Goal: Task Accomplishment & Management: Contribute content

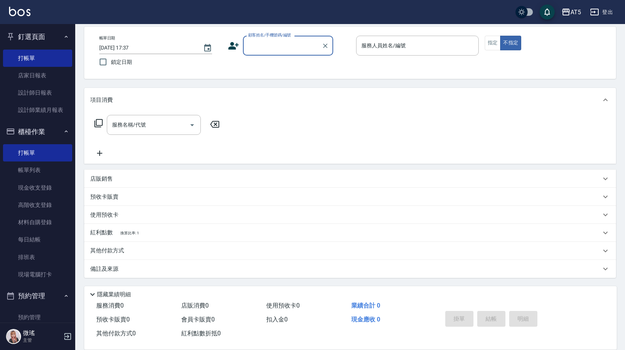
scroll to position [113, 0]
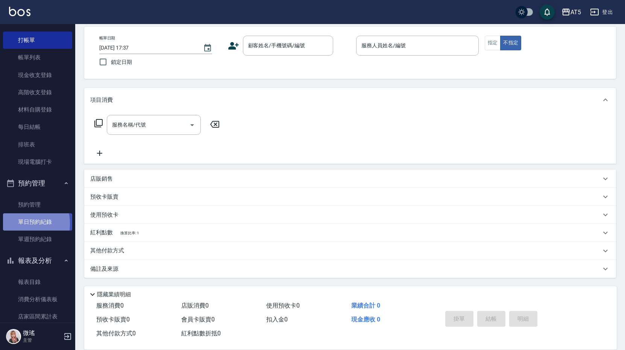
click at [11, 224] on link "單日預約紀錄" at bounding box center [37, 221] width 69 height 17
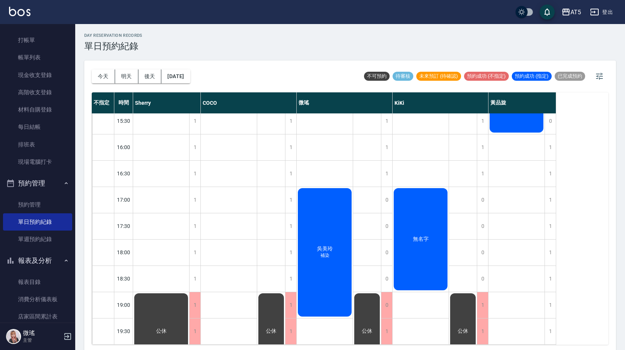
scroll to position [2, 0]
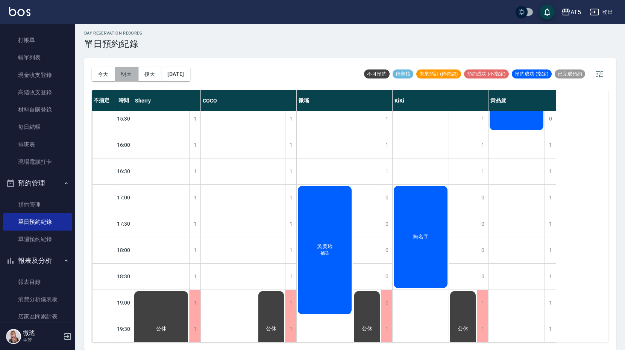
click at [124, 69] on button "明天" at bounding box center [126, 74] width 23 height 14
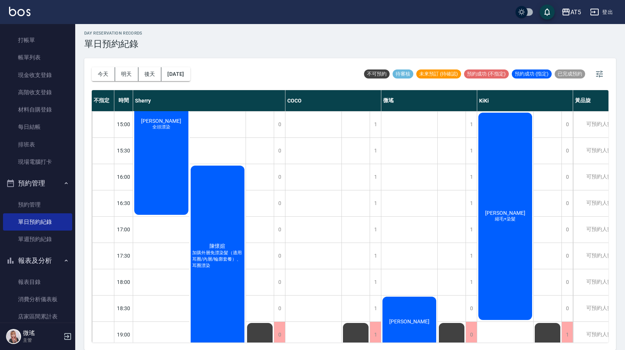
scroll to position [594, 0]
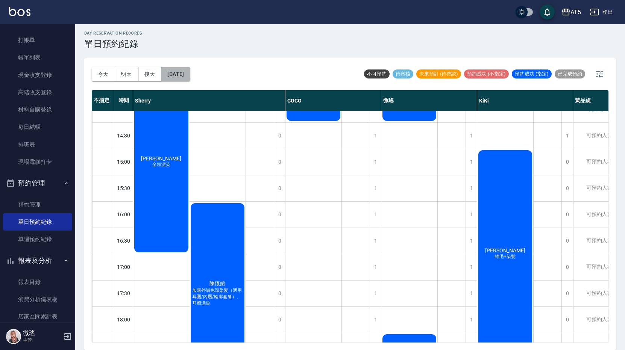
click at [187, 76] on button "2025/09/27" at bounding box center [175, 74] width 29 height 14
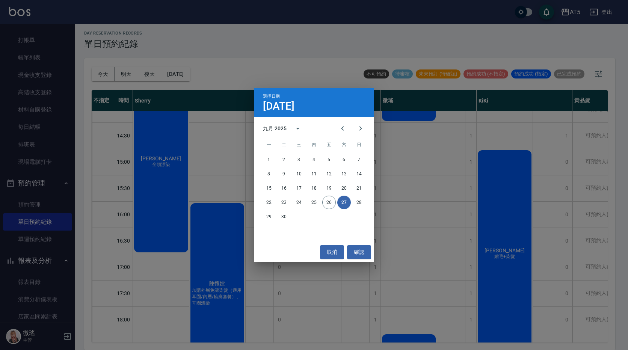
click at [366, 205] on div "22 23 24 25 26 27 28" at bounding box center [314, 203] width 120 height 14
click at [359, 200] on button "28" at bounding box center [359, 203] width 14 height 14
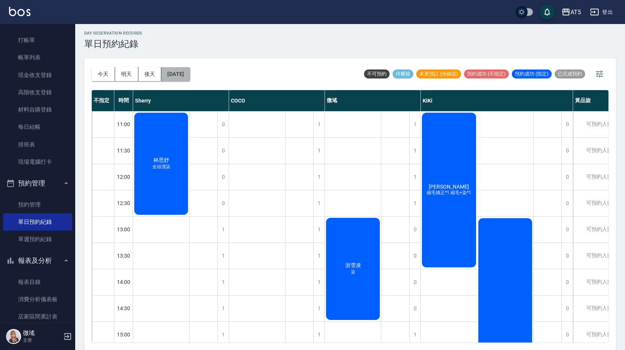
click at [180, 77] on button "2025/09/28" at bounding box center [175, 74] width 29 height 14
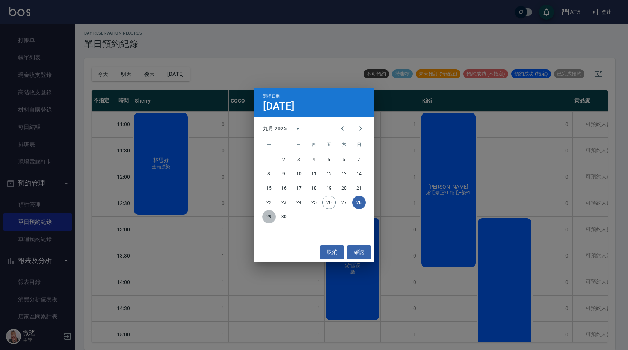
click at [271, 220] on button "29" at bounding box center [269, 217] width 14 height 14
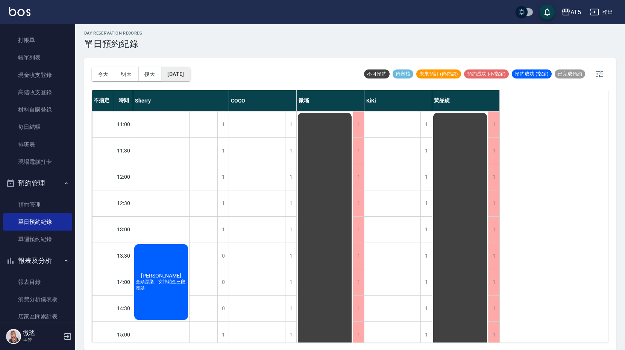
click at [190, 73] on button "2025/09/29" at bounding box center [175, 74] width 29 height 14
click at [190, 68] on button "2025/09/29" at bounding box center [175, 74] width 29 height 14
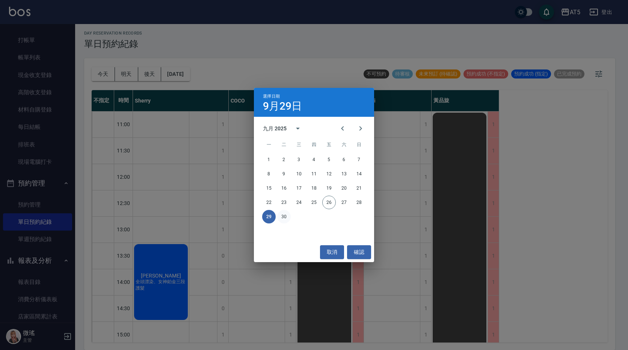
click at [284, 217] on button "30" at bounding box center [284, 217] width 14 height 14
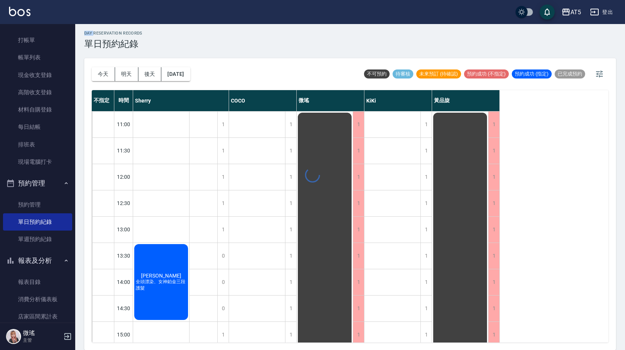
click at [284, 217] on div at bounding box center [312, 175] width 625 height 350
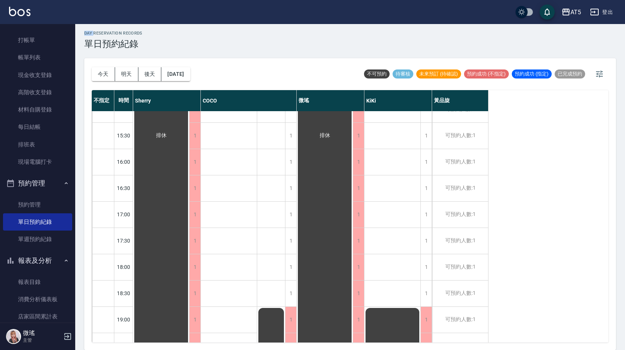
scroll to position [248, 0]
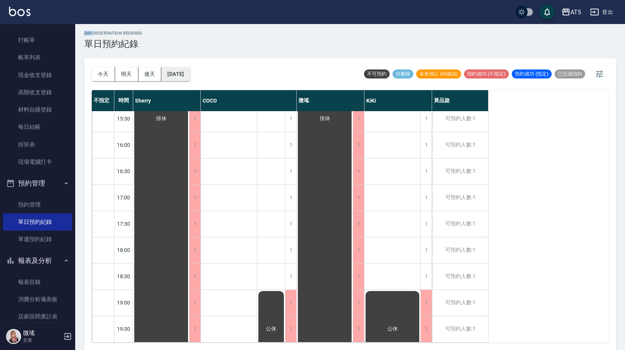
click at [175, 80] on button "2025/09/30" at bounding box center [175, 74] width 29 height 14
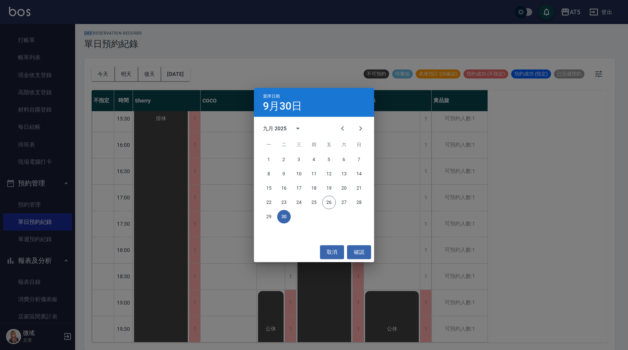
drag, startPoint x: 359, startPoint y: 126, endPoint x: 334, endPoint y: 138, distance: 27.9
click at [357, 127] on icon "Next month" at bounding box center [360, 128] width 9 height 9
click at [298, 152] on span "三" at bounding box center [299, 144] width 14 height 15
click at [302, 156] on button "1" at bounding box center [299, 160] width 14 height 14
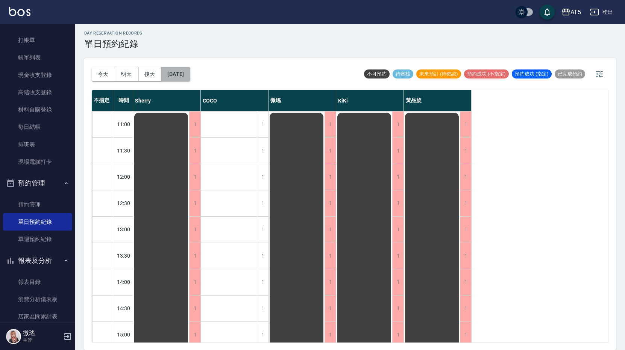
click at [176, 79] on button "2025/10/01" at bounding box center [175, 74] width 29 height 14
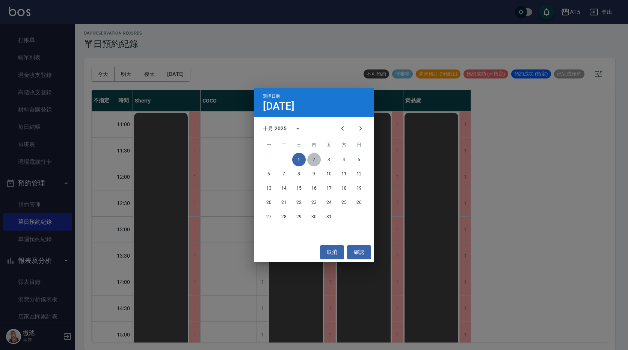
click at [317, 161] on button "2" at bounding box center [314, 160] width 14 height 14
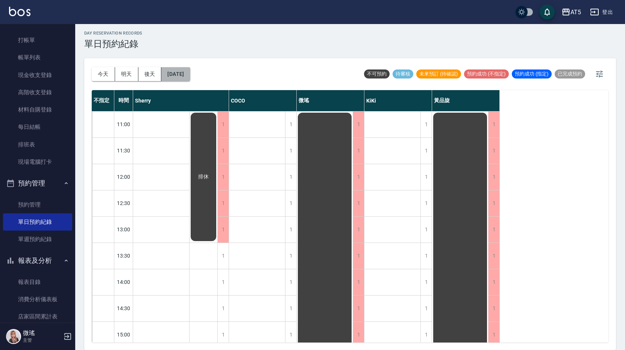
drag, startPoint x: 194, startPoint y: 75, endPoint x: 201, endPoint y: 76, distance: 7.3
click at [190, 76] on button "2025/10/02" at bounding box center [175, 74] width 29 height 14
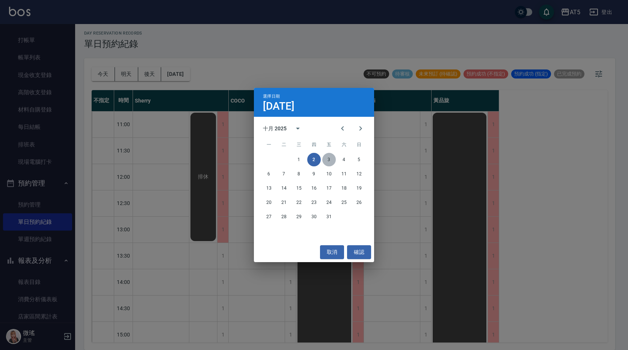
click at [334, 160] on button "3" at bounding box center [329, 160] width 14 height 14
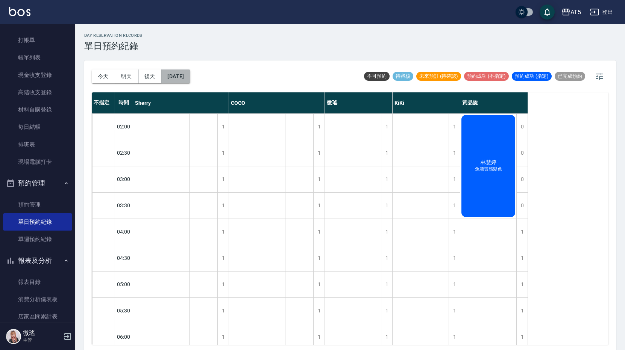
drag, startPoint x: 197, startPoint y: 80, endPoint x: 201, endPoint y: 83, distance: 4.8
click at [190, 83] on button "2025/10/03" at bounding box center [175, 77] width 29 height 14
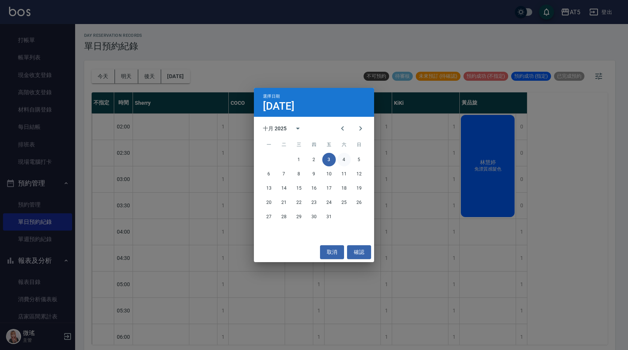
click at [346, 157] on button "4" at bounding box center [344, 160] width 14 height 14
click at [346, 157] on div at bounding box center [314, 175] width 628 height 350
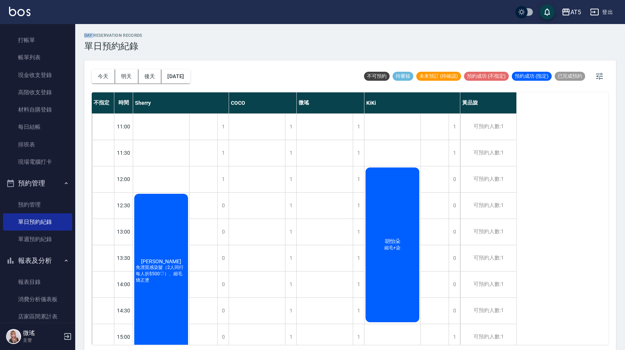
scroll to position [75, 0]
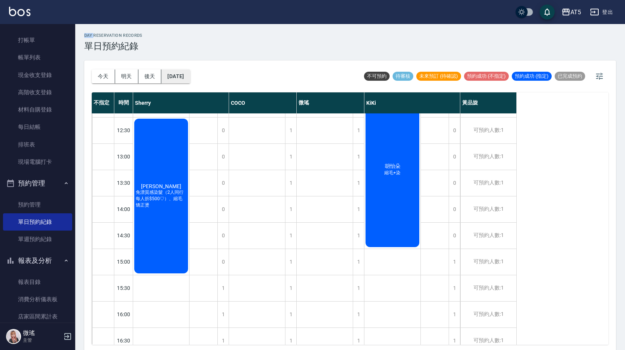
click at [180, 74] on button "2025/10/04" at bounding box center [175, 77] width 29 height 14
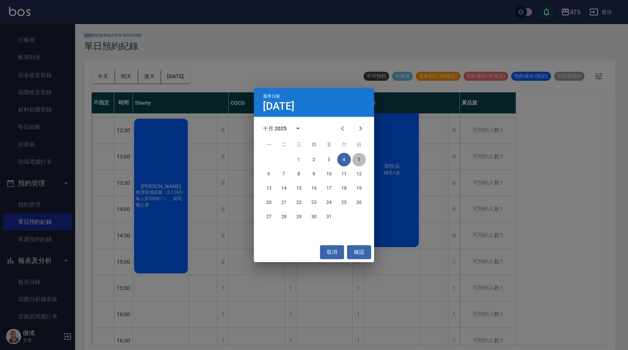
click at [358, 160] on button "5" at bounding box center [359, 160] width 14 height 14
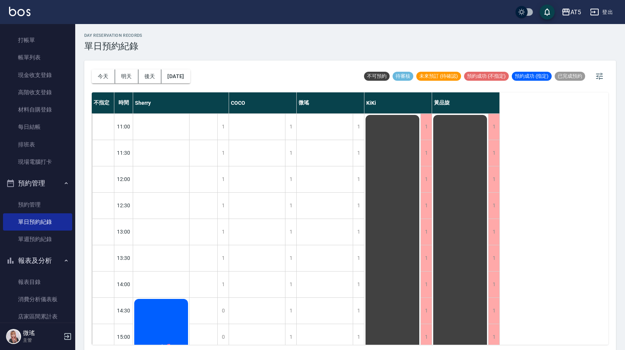
click at [190, 68] on div "今天 明天 後天 2025/10/05" at bounding box center [141, 76] width 98 height 32
drag, startPoint x: 185, startPoint y: 61, endPoint x: 185, endPoint y: 69, distance: 7.9
click at [185, 65] on div "day Reservation records 單日預約紀錄 今天 明天 後天 2025/10/05 不可預約 待審核 未來預訂 (待確認) 預約成功 (不指…" at bounding box center [349, 188] width 549 height 328
click at [186, 73] on button "2025/10/05" at bounding box center [175, 77] width 29 height 14
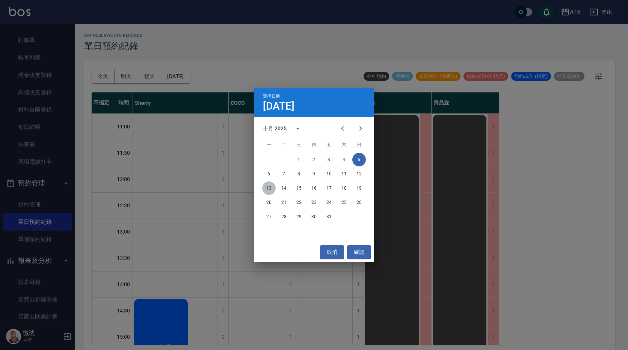
click at [270, 188] on button "13" at bounding box center [269, 188] width 14 height 14
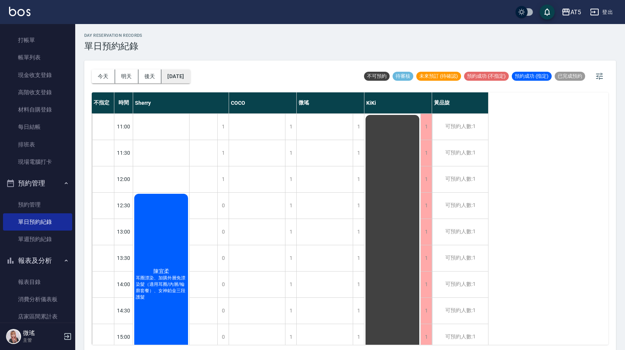
click at [188, 79] on button "2025/10/13" at bounding box center [175, 77] width 29 height 14
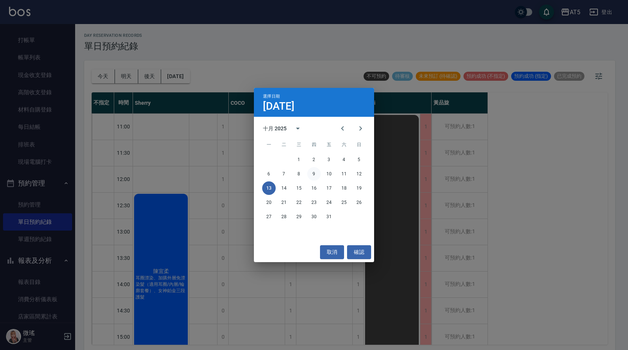
click at [313, 171] on button "9" at bounding box center [314, 174] width 14 height 14
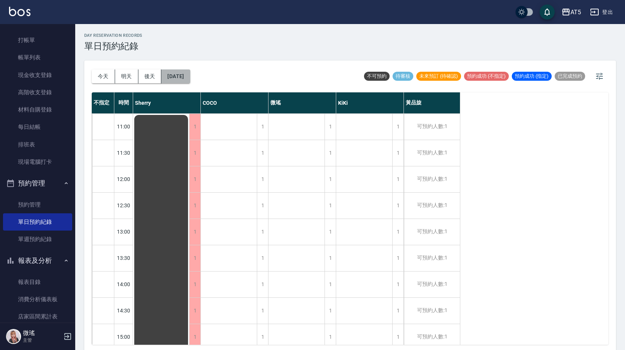
click at [186, 79] on button "2025/10/09" at bounding box center [175, 77] width 29 height 14
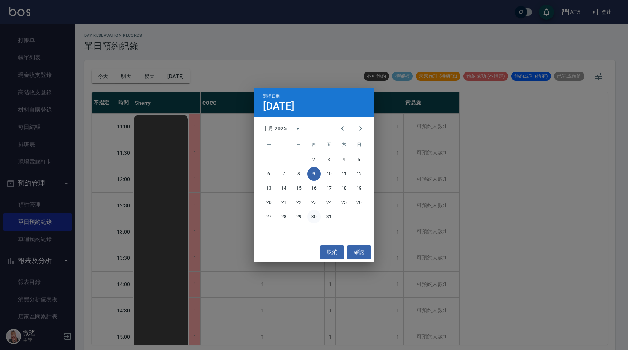
click at [320, 217] on div "27 28 29 30 31" at bounding box center [314, 217] width 120 height 14
click at [319, 217] on button "30" at bounding box center [314, 217] width 14 height 14
click at [318, 217] on div at bounding box center [314, 175] width 628 height 350
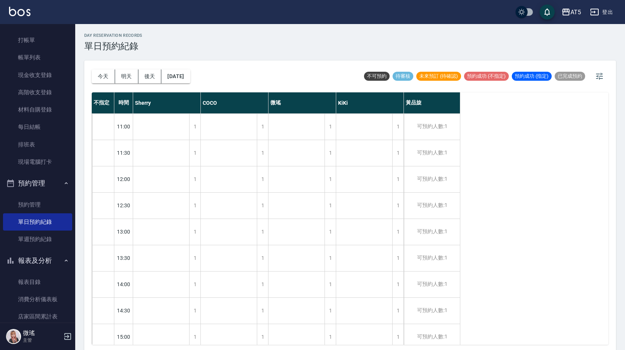
drag, startPoint x: 185, startPoint y: 69, endPoint x: 219, endPoint y: 100, distance: 46.6
click at [219, 100] on div "今天 明天 後天 2025/10/30 不可預約 待審核 未來預訂 (待確認) 預約成功 (不指定) 預約成功 (指定) 已完成預約 不指定 時間 Sherr…" at bounding box center [349, 206] width 531 height 292
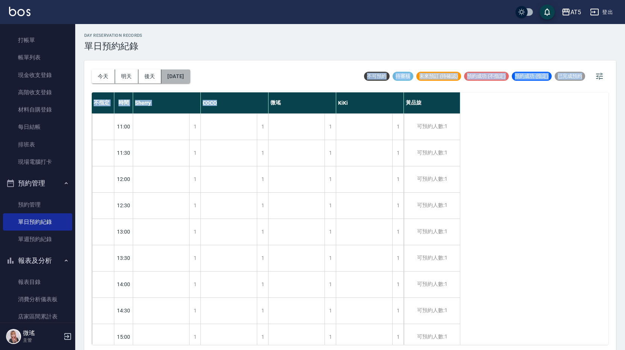
click at [190, 79] on button "2025/10/30" at bounding box center [175, 77] width 29 height 14
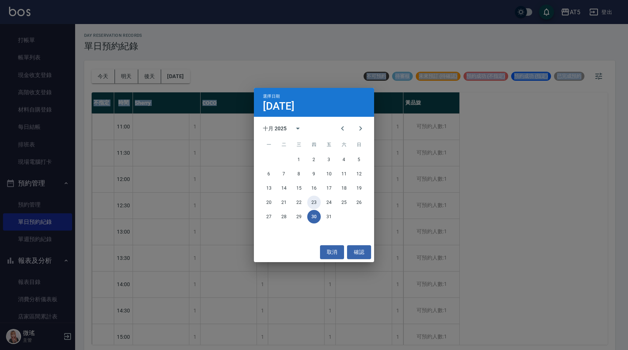
click at [316, 204] on button "23" at bounding box center [314, 203] width 14 height 14
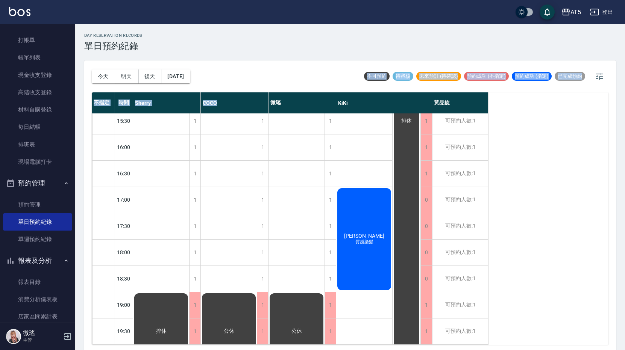
scroll to position [2, 0]
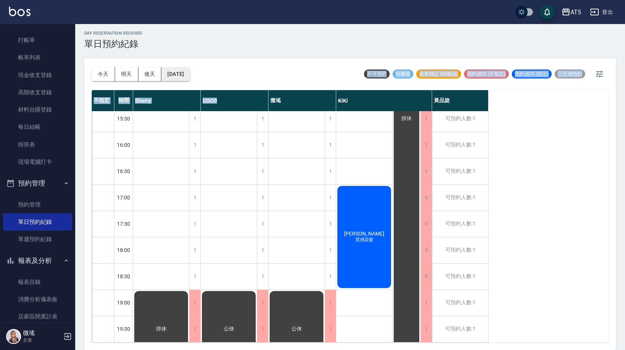
click at [176, 81] on button "2025/10/23" at bounding box center [175, 74] width 29 height 14
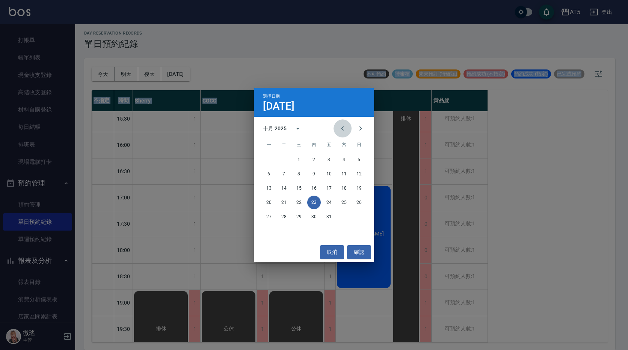
drag, startPoint x: 345, startPoint y: 132, endPoint x: 364, endPoint y: 223, distance: 92.4
click at [345, 133] on icon "Previous month" at bounding box center [342, 128] width 9 height 9
click at [284, 212] on button "30" at bounding box center [284, 217] width 14 height 14
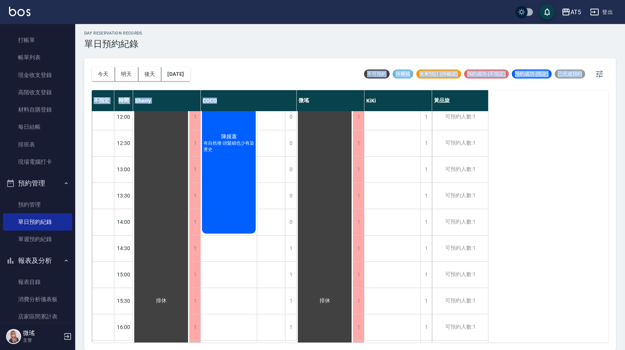
scroll to position [23, 0]
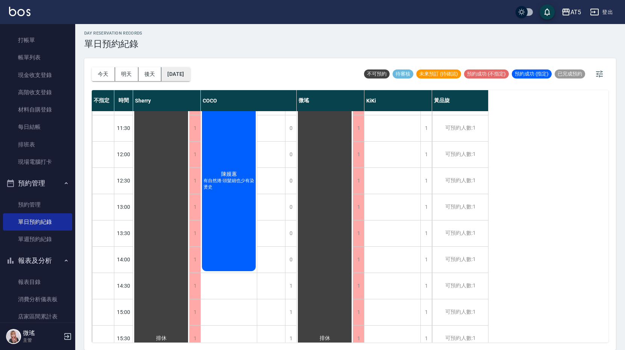
drag, startPoint x: 211, startPoint y: 86, endPoint x: 200, endPoint y: 79, distance: 13.5
click at [206, 83] on div "今天 明天 後天 2025/09/30 不可預約 待審核 未來預訂 (待確認) 預約成功 (不指定) 預約成功 (指定) 已完成預約" at bounding box center [350, 74] width 516 height 32
click at [190, 78] on button "2025/09/30" at bounding box center [175, 74] width 29 height 14
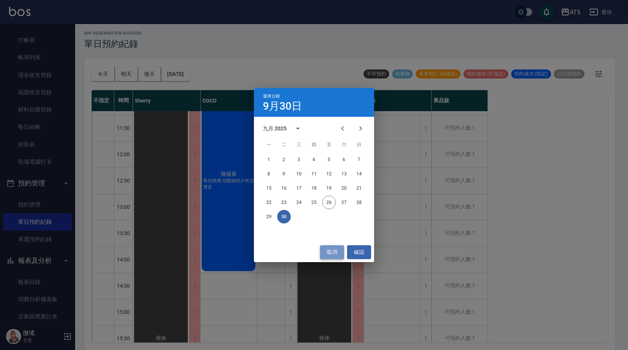
click at [343, 252] on button "取消" at bounding box center [332, 252] width 24 height 14
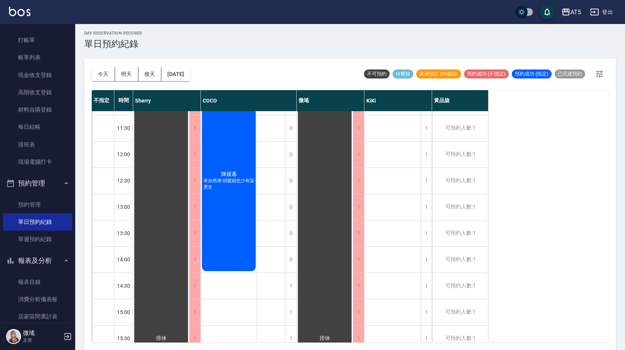
click at [190, 83] on div "今天 明天 後天 2025/09/30" at bounding box center [141, 74] width 98 height 32
click at [190, 79] on button "2025/09/30" at bounding box center [175, 74] width 29 height 14
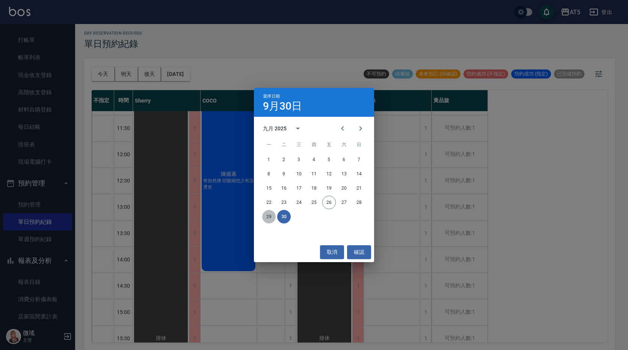
click at [271, 214] on button "29" at bounding box center [269, 217] width 14 height 14
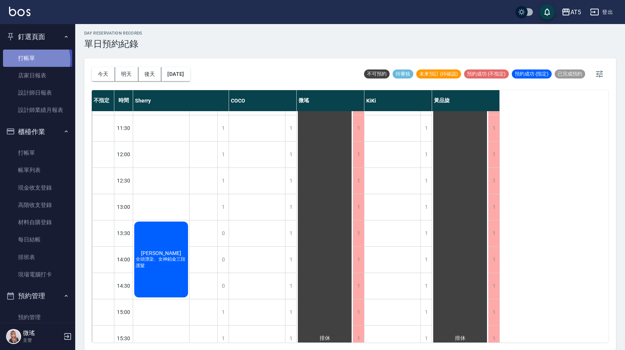
click at [25, 60] on link "打帳單" at bounding box center [37, 58] width 69 height 17
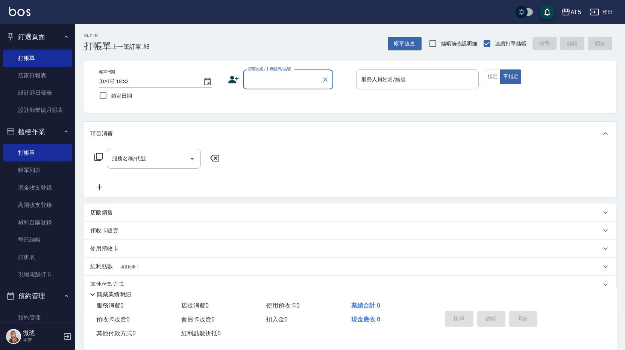
click at [264, 87] on div "顧客姓名/手機號碼/編號" at bounding box center [288, 80] width 90 height 20
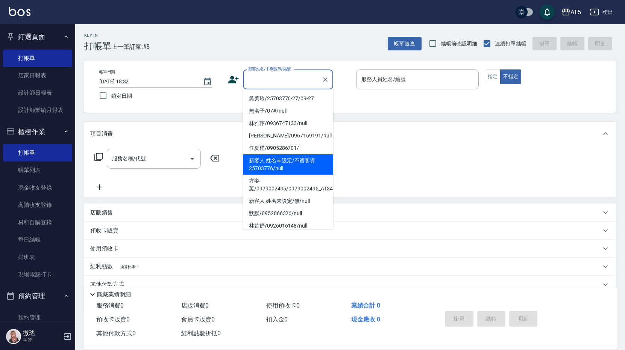
click at [266, 168] on li "新客人 姓名未設定/不留客資25703776/null" at bounding box center [288, 164] width 90 height 20
type input "新客人 姓名未設定/不留客資25703776/null"
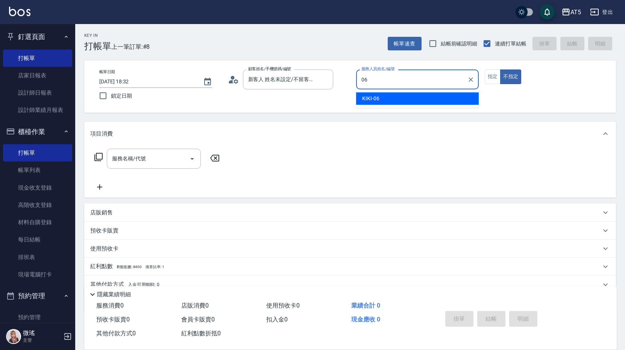
type input "KIKI-06"
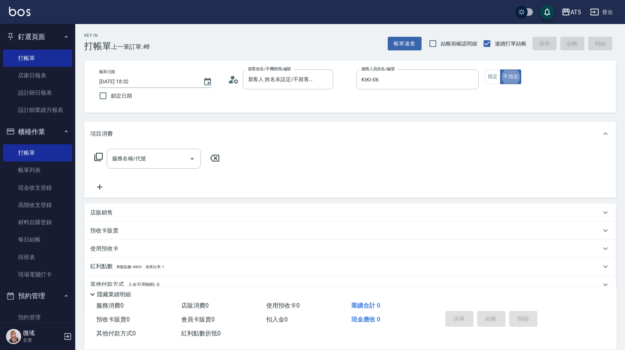
type button "false"
type input "401"
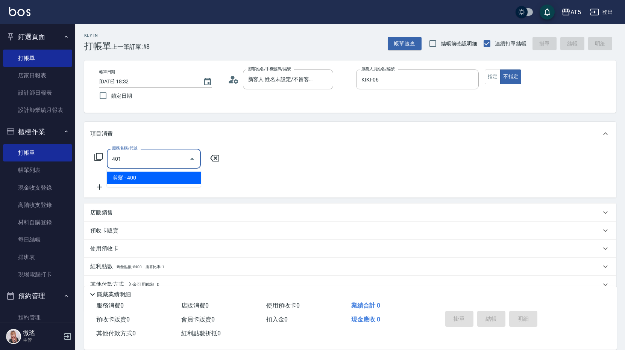
type input "40"
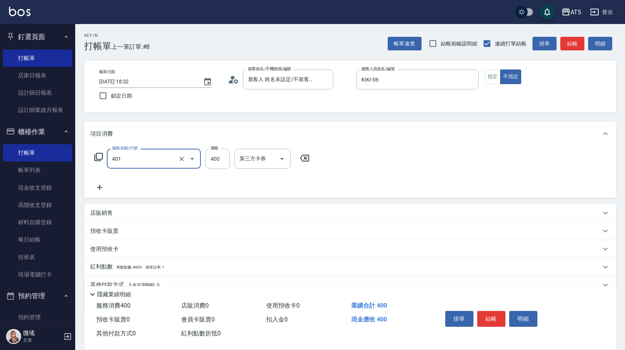
type input "剪髮(401)"
click at [575, 41] on button "結帳" at bounding box center [572, 44] width 24 height 14
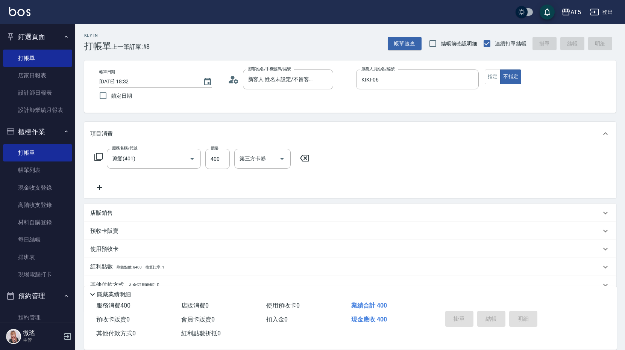
type input "0"
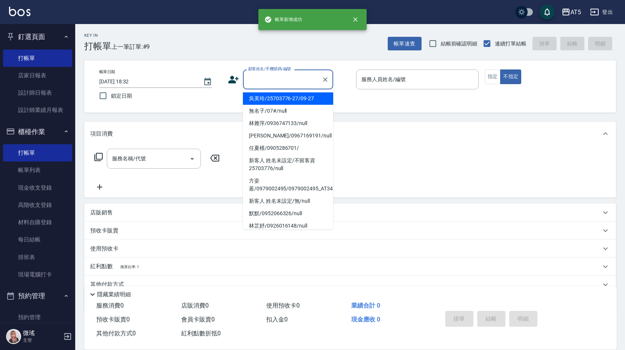
click at [296, 85] on input "顧客姓名/手機號碼/編號" at bounding box center [282, 79] width 72 height 13
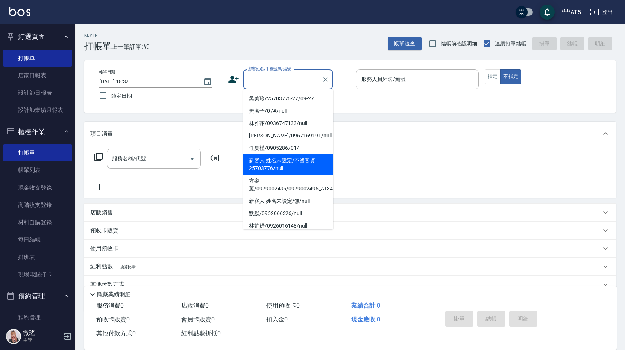
click at [271, 163] on li "新客人 姓名未設定/不留客資25703776/null" at bounding box center [288, 164] width 90 height 20
type input "新客人 姓名未設定/不留客資25703776/null"
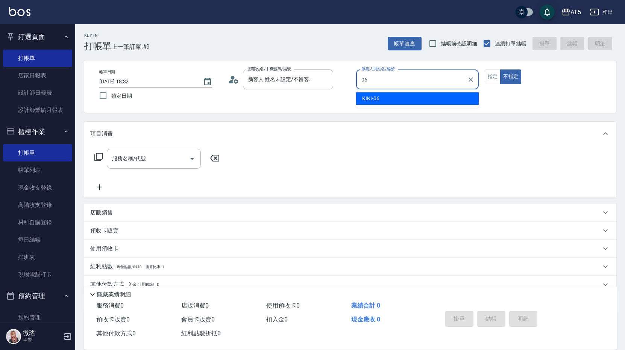
type input "KIKI-06"
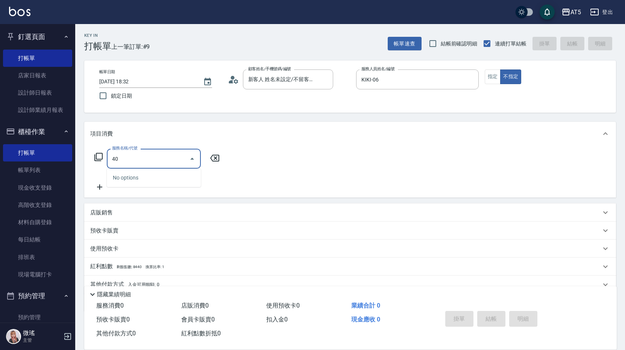
drag, startPoint x: 125, startPoint y: 154, endPoint x: 90, endPoint y: 157, distance: 35.5
click at [90, 157] on div "服務名稱/代號 40 服務名稱/代號" at bounding box center [349, 172] width 531 height 52
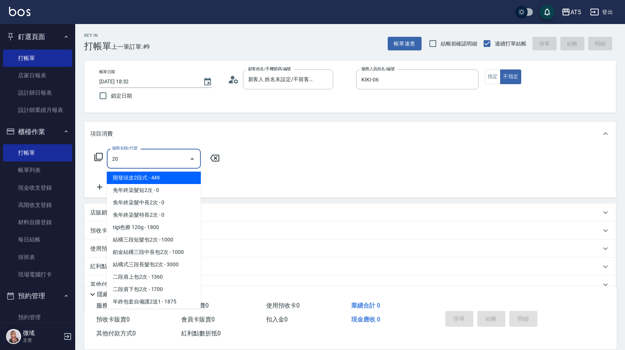
type input "201"
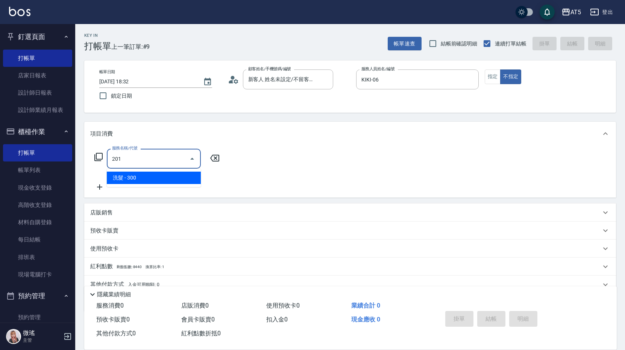
type input "30"
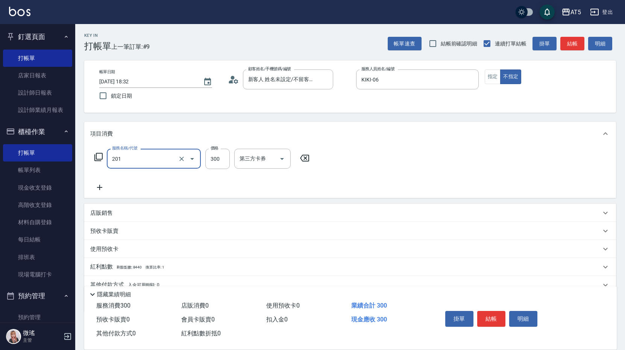
type input "洗髮(201)"
type input "4"
type input "0"
type input "400"
type input "40"
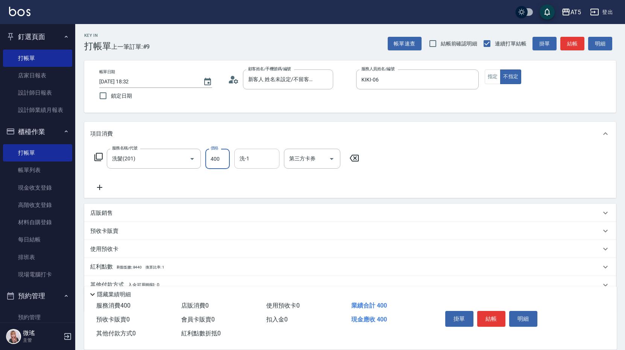
type input "400"
type input "sandy-03"
click at [571, 39] on button "結帳" at bounding box center [572, 44] width 24 height 14
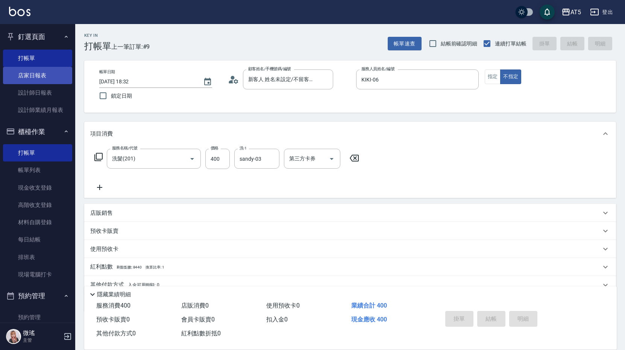
type input "0"
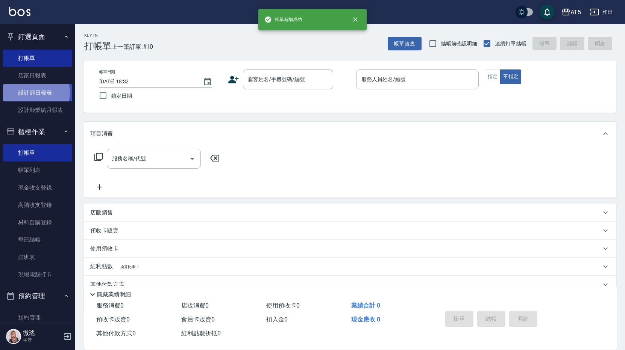
click at [31, 92] on link "設計師日報表" at bounding box center [37, 92] width 69 height 17
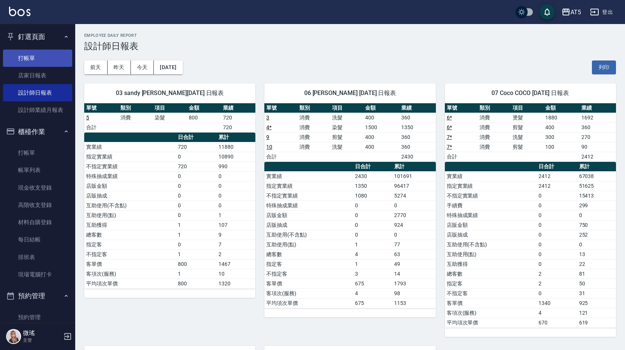
click at [44, 64] on link "打帳單" at bounding box center [37, 58] width 69 height 17
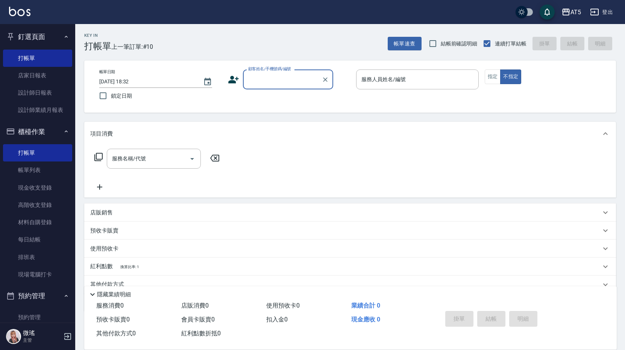
click at [282, 70] on label "顧客姓名/手機號碼/編號" at bounding box center [269, 69] width 43 height 6
click at [282, 73] on input "顧客姓名/手機號碼/編號" at bounding box center [282, 79] width 72 height 13
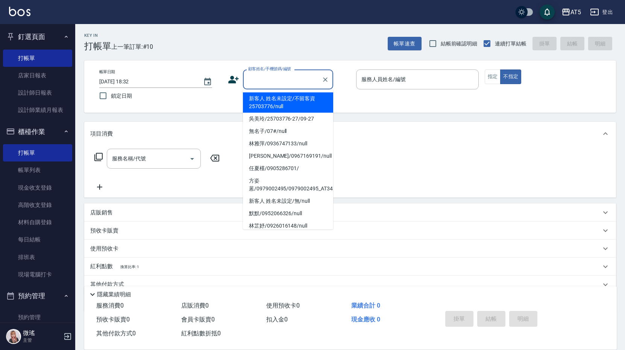
click at [272, 74] on div "顧客姓名/手機號碼/編號 顧客姓名/手機號碼/編號" at bounding box center [288, 80] width 90 height 20
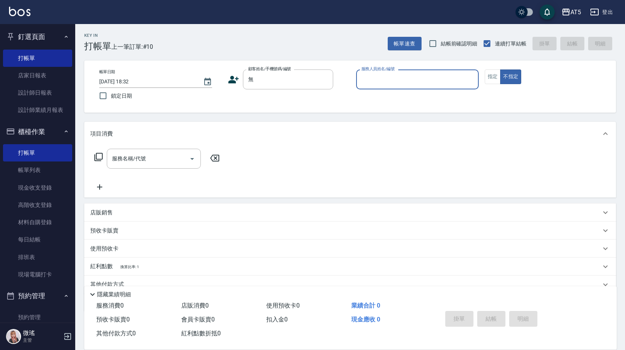
type input "新客人 姓名未設定/無/null"
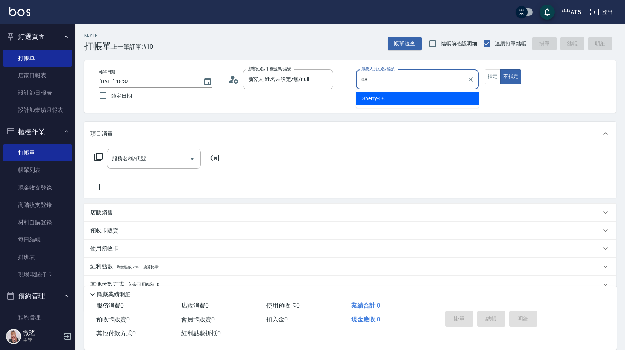
type input "08"
type button "false"
type input "Sherry-08"
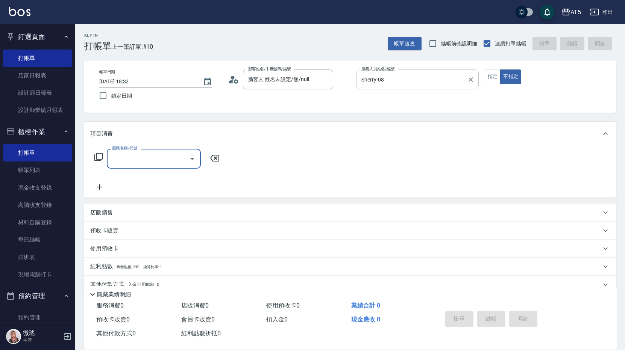
type input "4"
type input "201"
type input "30"
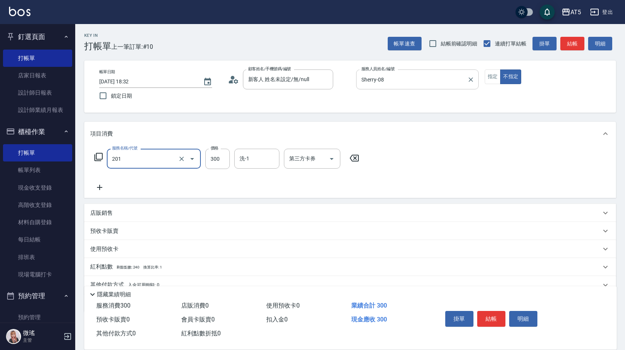
type input "洗髮(201)"
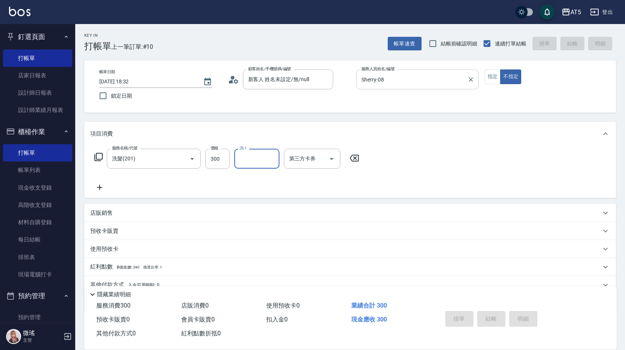
type input "[DATE] 18:41"
type input "0"
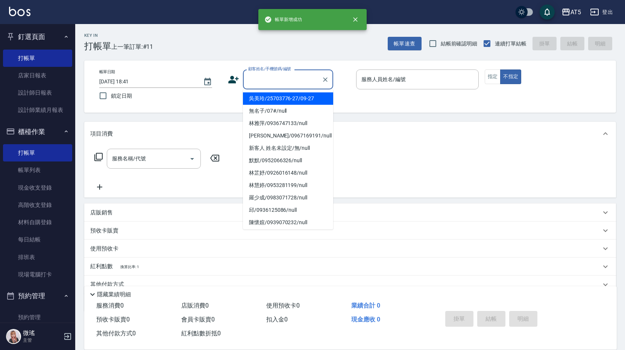
drag, startPoint x: 267, startPoint y: 83, endPoint x: 274, endPoint y: 77, distance: 9.6
click at [269, 83] on input "顧客姓名/手機號碼/編號" at bounding box center [282, 79] width 72 height 13
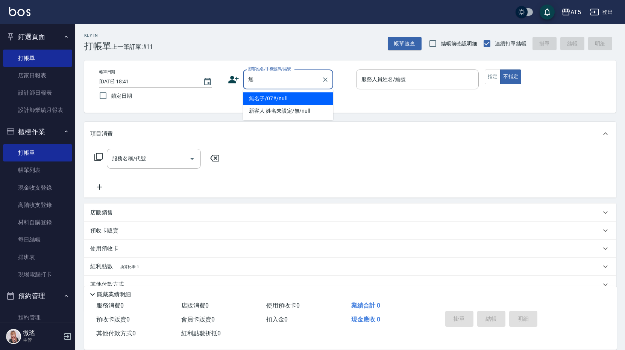
click at [500, 70] on button "不指定" at bounding box center [510, 77] width 21 height 15
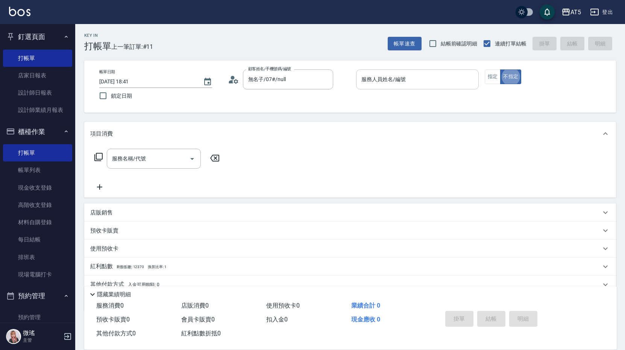
click at [384, 85] on input "服務人員姓名/編號" at bounding box center [417, 79] width 116 height 13
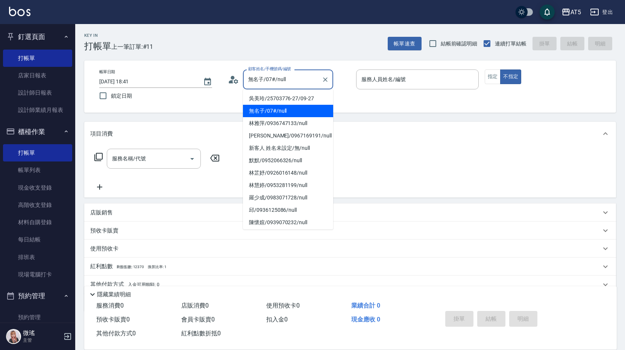
click at [307, 83] on input "無名子/07#/null" at bounding box center [282, 79] width 72 height 13
drag, startPoint x: 296, startPoint y: 80, endPoint x: 254, endPoint y: 80, distance: 42.1
click at [254, 80] on input "無名子/07#/null" at bounding box center [282, 79] width 72 height 13
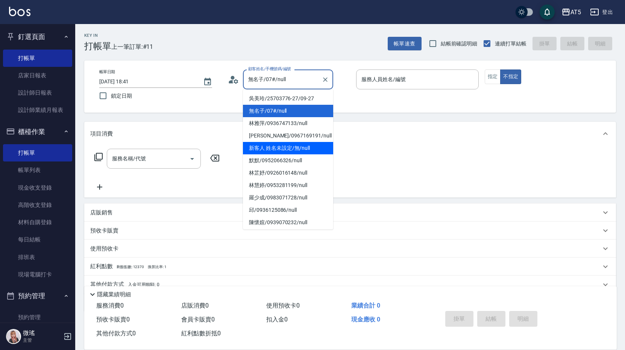
click at [268, 143] on li "新客人 姓名未設定/無/null" at bounding box center [288, 148] width 90 height 12
type input "新客人 姓名未設定/無/null"
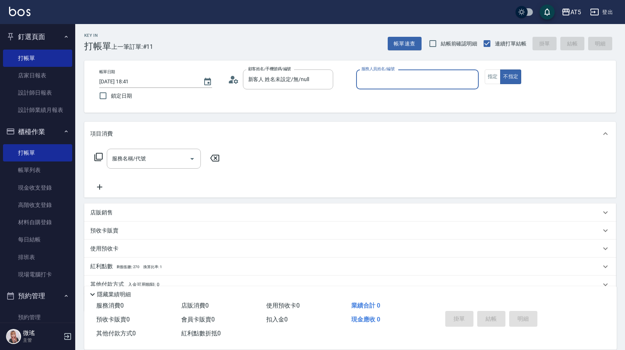
click at [370, 68] on label "服務人員姓名/編號" at bounding box center [377, 69] width 33 height 6
click at [370, 73] on input "服務人員姓名/編號" at bounding box center [417, 79] width 116 height 13
click at [376, 75] on input "服務人員姓名/編號" at bounding box center [417, 79] width 116 height 13
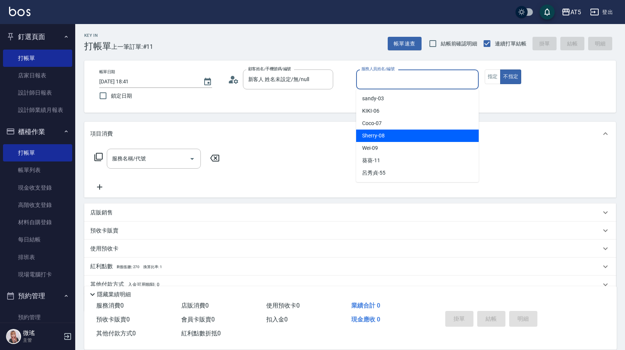
click at [387, 137] on div "Sherry -08" at bounding box center [417, 136] width 123 height 12
type input "Sherry-08"
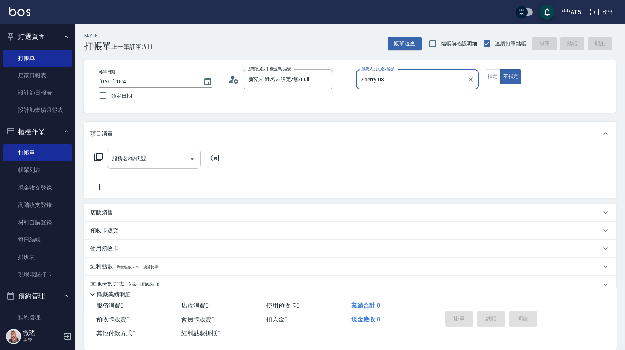
drag, startPoint x: 107, startPoint y: 170, endPoint x: 123, endPoint y: 162, distance: 18.2
click at [119, 165] on div "服務名稱/代號 服務名稱/代號" at bounding box center [157, 170] width 134 height 43
click at [123, 162] on div "服務名稱/代號 服務名稱/代號" at bounding box center [154, 159] width 94 height 20
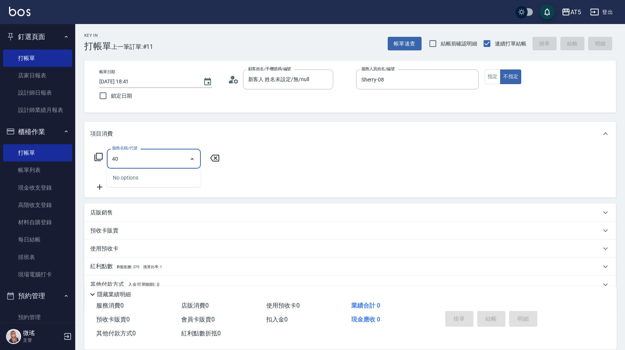
type input "401"
type input "40"
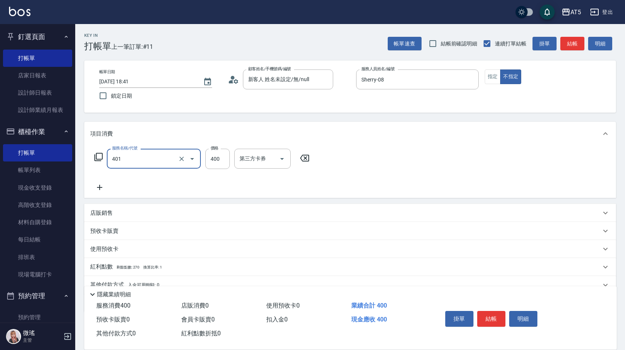
type input "剪髮(401)"
type input "0"
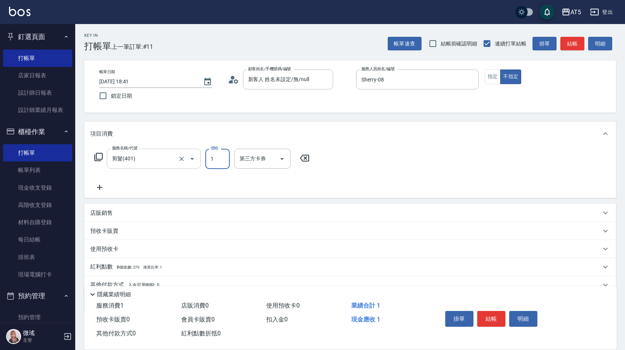
type input "10"
type input "100"
click at [437, 253] on div "使用預收卡" at bounding box center [349, 249] width 531 height 18
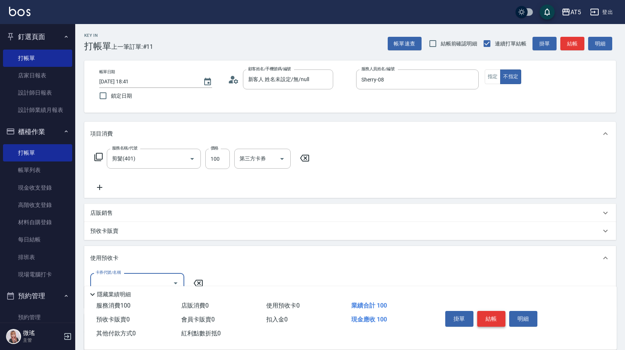
click at [488, 318] on button "結帳" at bounding box center [491, 319] width 28 height 16
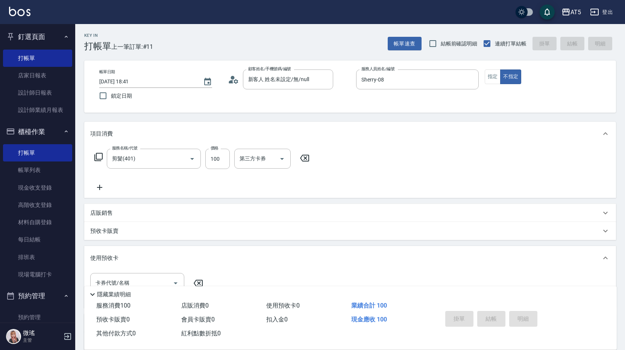
type input "2025/09/26 18:42"
type input "0"
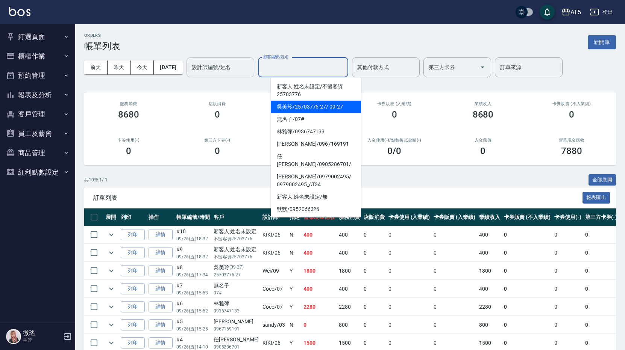
click at [204, 66] on input "設計師編號/姓名" at bounding box center [220, 67] width 61 height 13
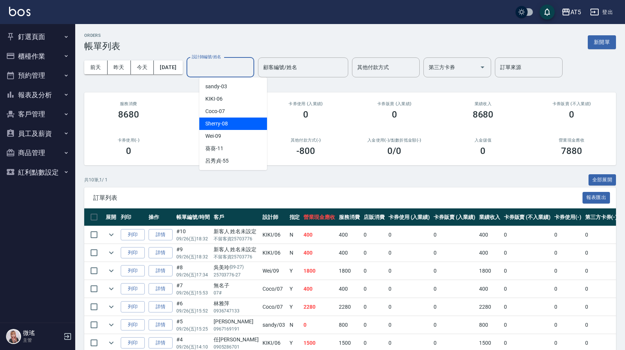
click at [232, 122] on div "Sherry -08" at bounding box center [233, 124] width 68 height 12
type input "Sherry-08"
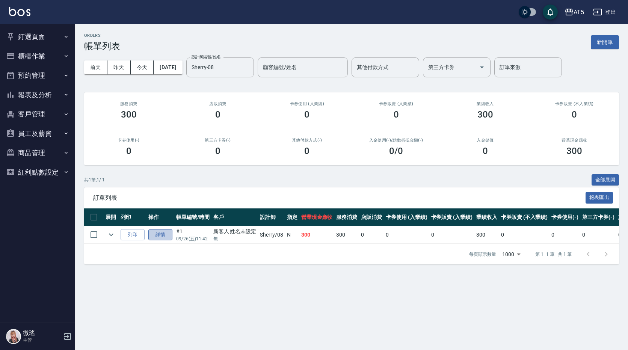
click at [167, 234] on link "詳情" at bounding box center [160, 235] width 24 height 12
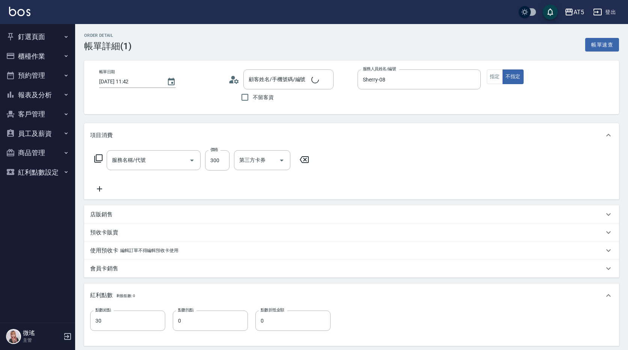
type input "2025/09/26 11:42"
type input "Sherry-08"
type input "30"
type input "新客人 姓名未設定/無/null"
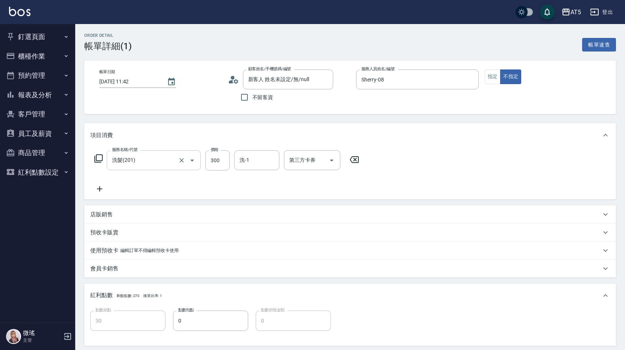
type input "洗髮(201)"
click at [260, 163] on input "洗-1" at bounding box center [256, 160] width 38 height 13
type input "[PERSON_NAME]-11"
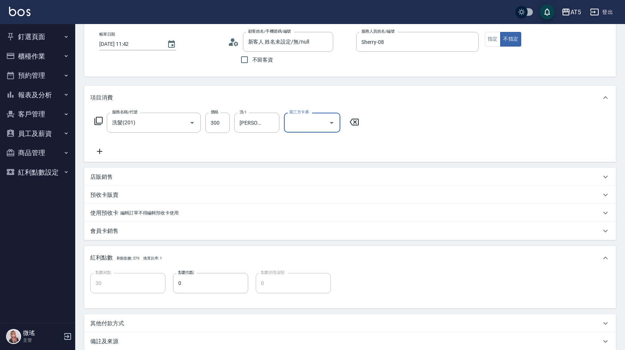
scroll to position [119, 0]
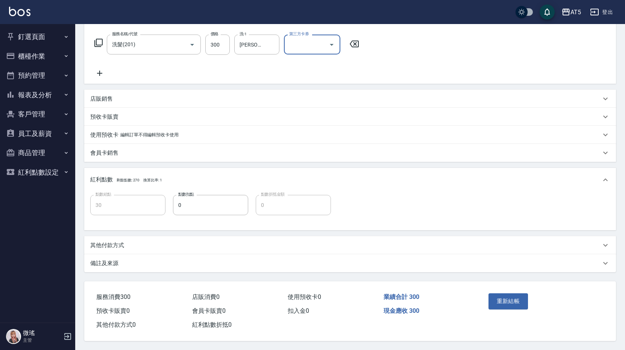
click at [511, 296] on button "重新結帳" at bounding box center [508, 301] width 40 height 16
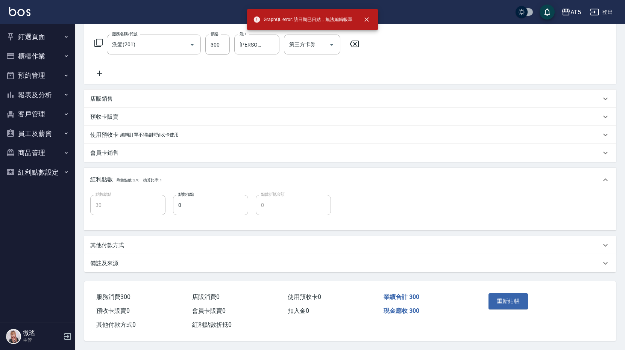
scroll to position [0, 0]
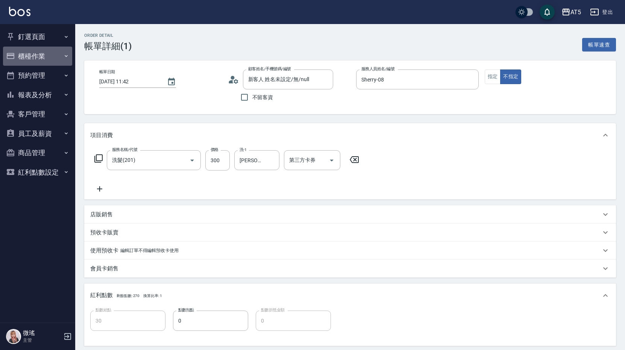
click at [45, 58] on button "櫃檯作業" at bounding box center [37, 57] width 69 height 20
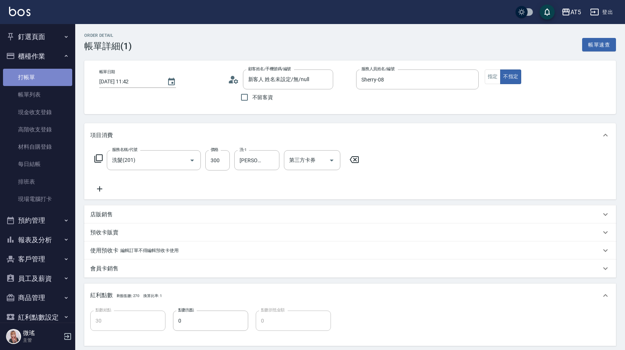
click at [50, 76] on link "打帳單" at bounding box center [37, 77] width 69 height 17
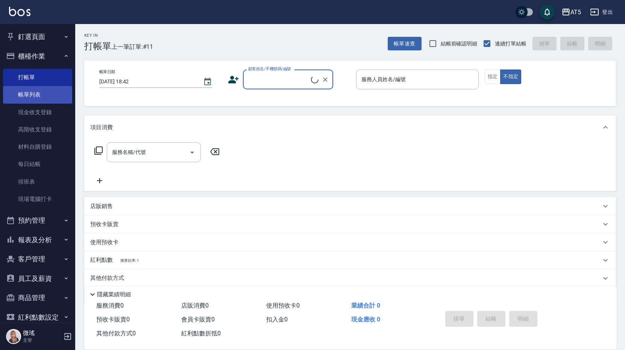
click at [47, 96] on link "帳單列表" at bounding box center [37, 94] width 69 height 17
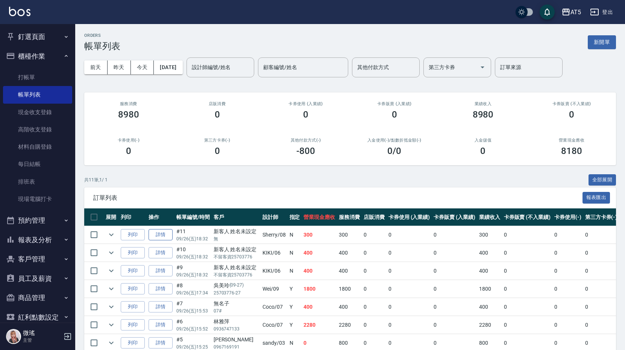
click at [158, 230] on link "詳情" at bounding box center [160, 235] width 24 height 12
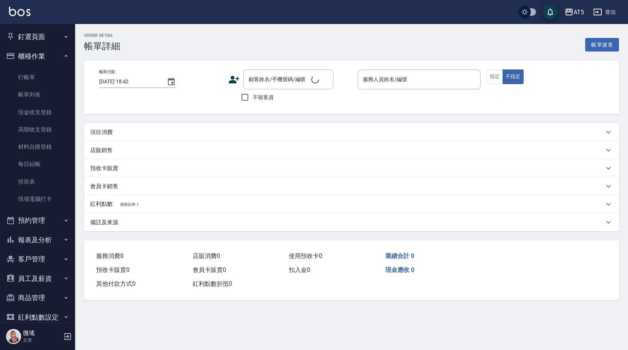
type input "[DATE] 18:32"
type input "Sherry-08"
type input "30"
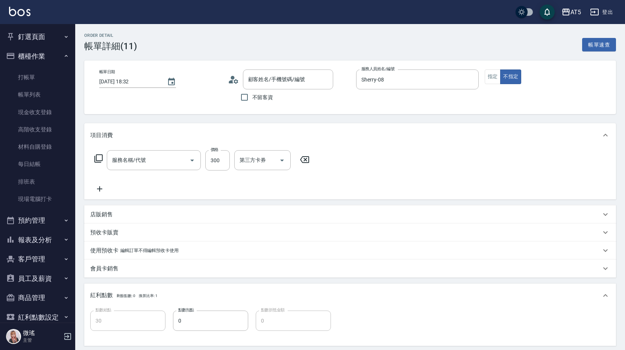
type input "新客人 姓名未設定/無/null"
type input "洗髮(201)"
click at [237, 155] on input "洗-1" at bounding box center [256, 160] width 38 height 13
type input "[PERSON_NAME]-11"
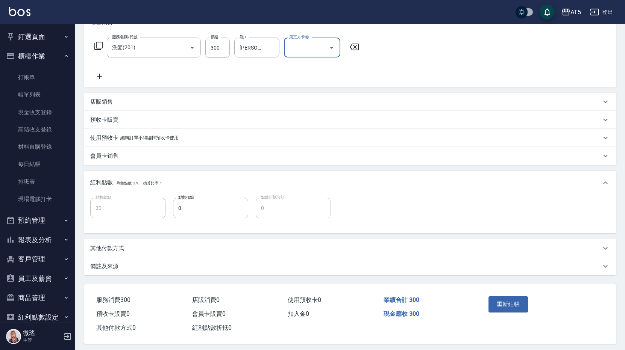
scroll to position [119, 0]
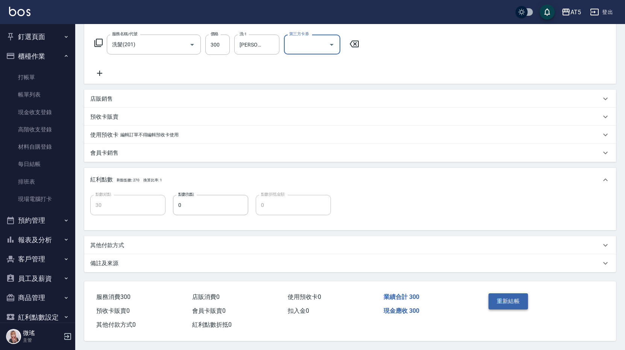
click at [516, 293] on button "重新結帳" at bounding box center [508, 301] width 40 height 16
click at [26, 74] on link "打帳單" at bounding box center [37, 77] width 69 height 17
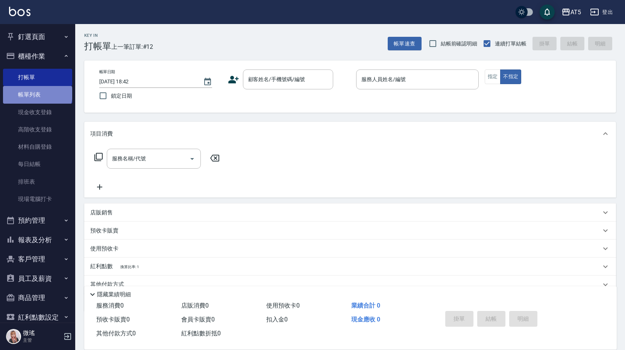
click at [37, 94] on link "帳單列表" at bounding box center [37, 94] width 69 height 17
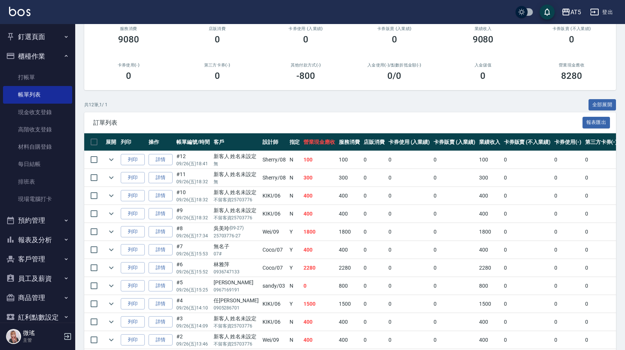
scroll to position [127, 0]
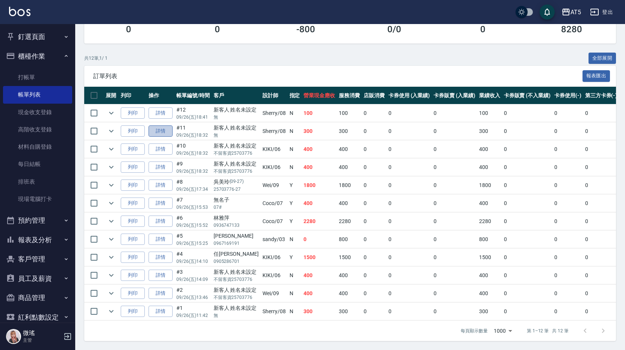
click at [162, 130] on link "詳情" at bounding box center [160, 132] width 24 height 12
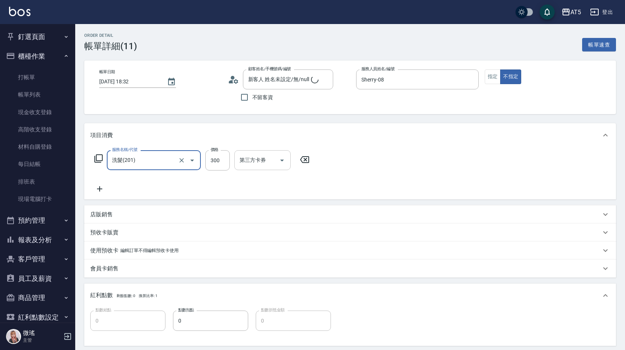
type input "新客人 姓名未設定/無/null"
type input "30"
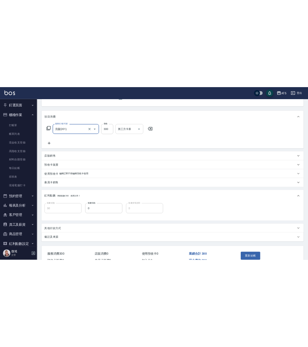
scroll to position [113, 0]
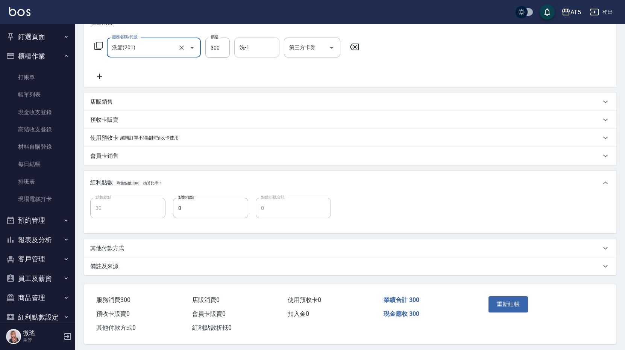
click at [260, 44] on input "洗-1" at bounding box center [256, 47] width 38 height 13
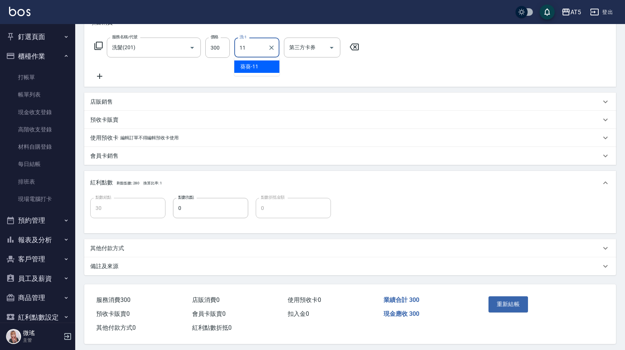
type input "[PERSON_NAME]-11"
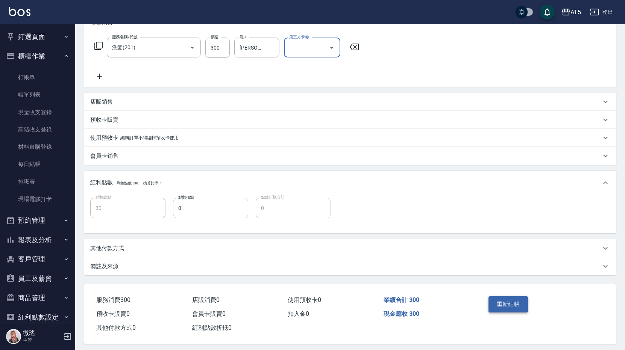
click at [522, 302] on button "重新結帳" at bounding box center [508, 304] width 40 height 16
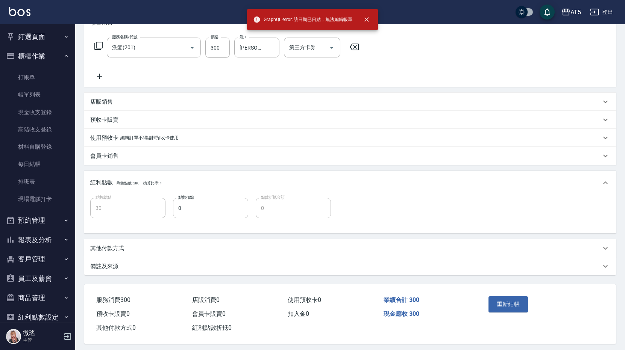
click at [334, 21] on span "GraphQL error: 該日期已日結，無法編輯帳單" at bounding box center [302, 20] width 99 height 8
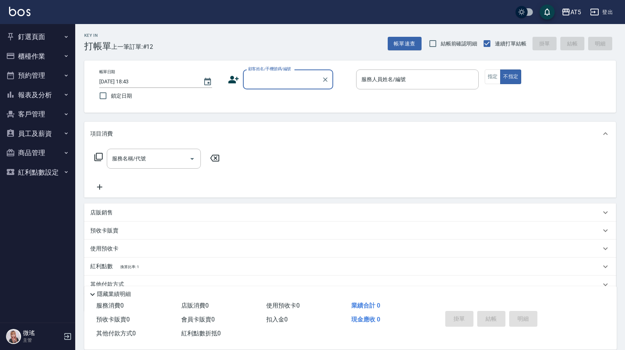
click at [48, 52] on button "櫃檯作業" at bounding box center [37, 57] width 69 height 20
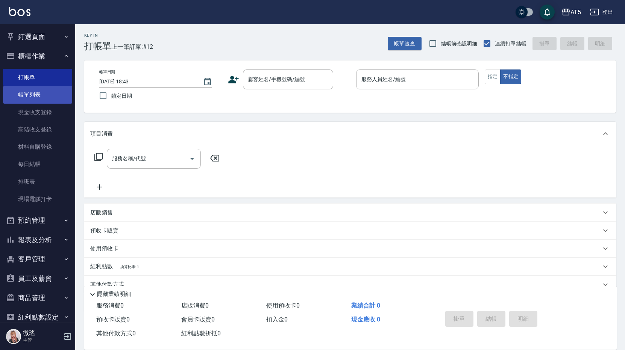
click at [58, 94] on link "帳單列表" at bounding box center [37, 94] width 69 height 17
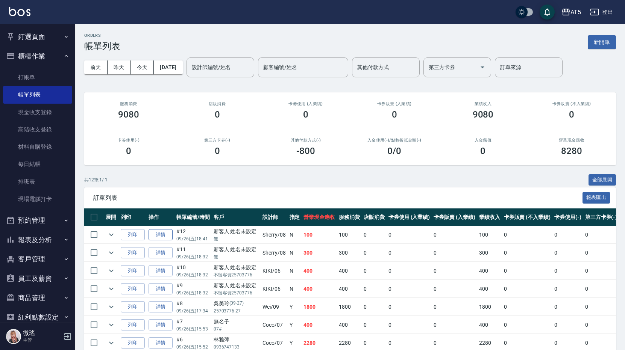
click at [157, 237] on link "詳情" at bounding box center [160, 235] width 24 height 12
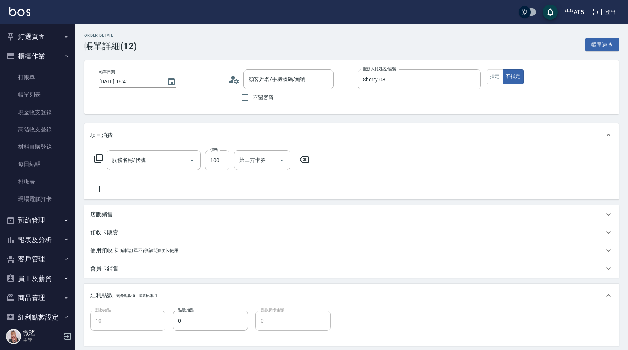
type input "[DATE] 18:41"
type input "Sherry-08"
type input "10"
type input "新客人 姓名未設定/無/null"
type input "剪髮(401)"
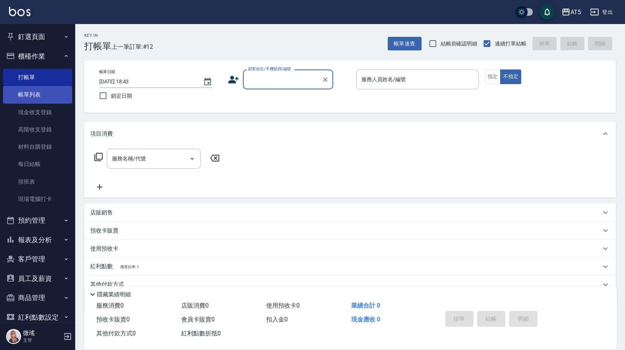
click at [34, 94] on link "帳單列表" at bounding box center [37, 94] width 69 height 17
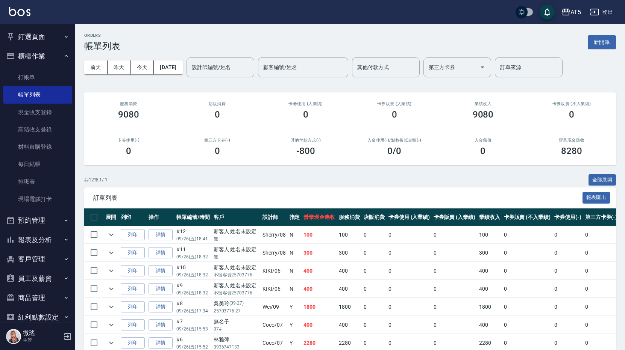
scroll to position [75, 0]
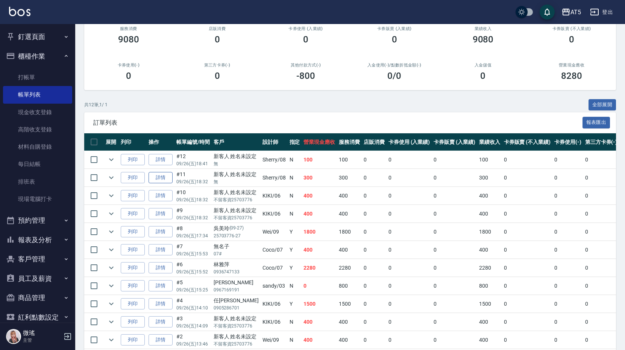
click at [156, 179] on link "詳情" at bounding box center [160, 178] width 24 height 12
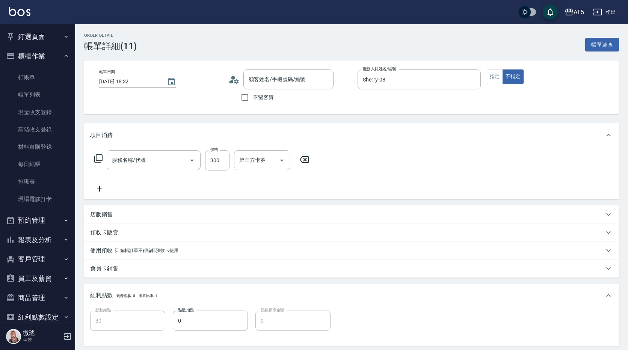
type input "[DATE] 18:32"
type input "Sherry-08"
type input "30"
type input "新客人 姓名未設定/無/null"
type input "洗髮(201)"
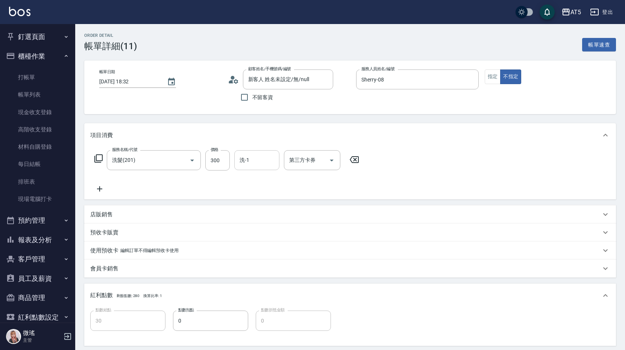
click at [244, 163] on div "洗-1 洗-1" at bounding box center [256, 160] width 45 height 20
click at [255, 239] on span "[PERSON_NAME] -11" at bounding box center [249, 241] width 18 height 8
type input "[PERSON_NAME]-11"
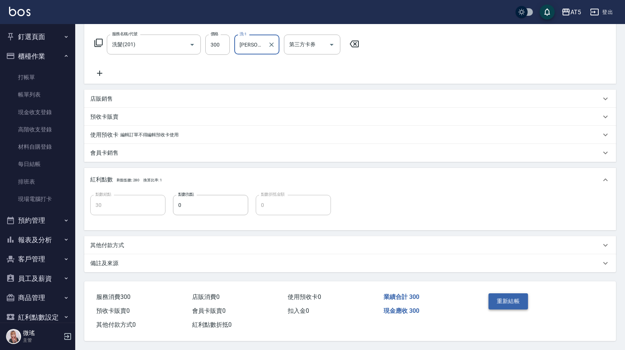
click at [308, 294] on button "重新結帳" at bounding box center [508, 301] width 40 height 16
click at [308, 298] on button "重新結帳" at bounding box center [508, 301] width 40 height 16
click at [26, 98] on link "帳單列表" at bounding box center [37, 94] width 69 height 17
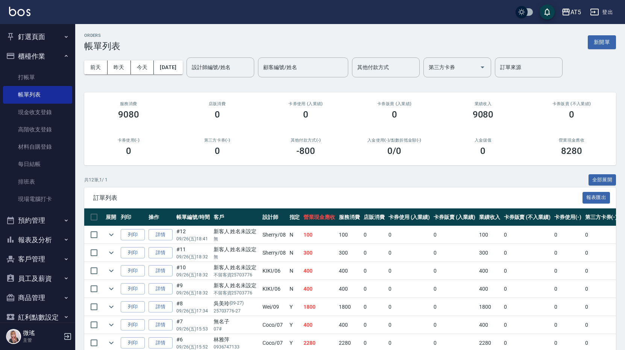
scroll to position [75, 0]
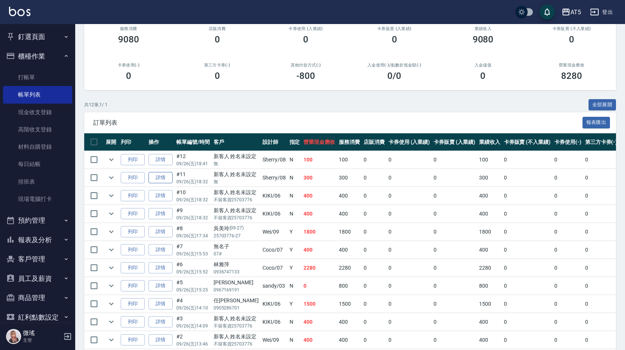
click at [159, 179] on link "詳情" at bounding box center [160, 178] width 24 height 12
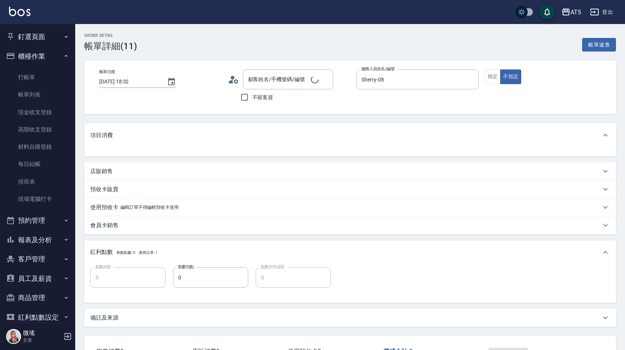
type input "新客人 姓名未設定/無/null"
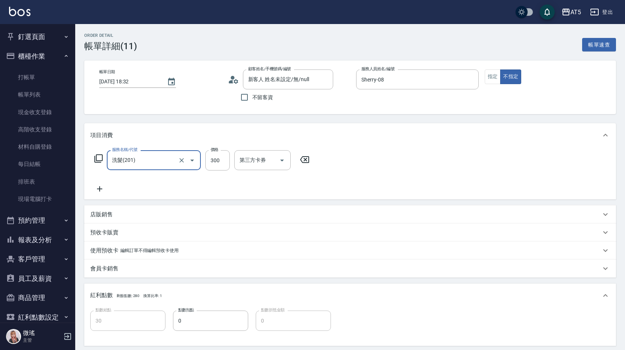
type input "30"
click at [268, 162] on input "洗-1" at bounding box center [256, 160] width 38 height 13
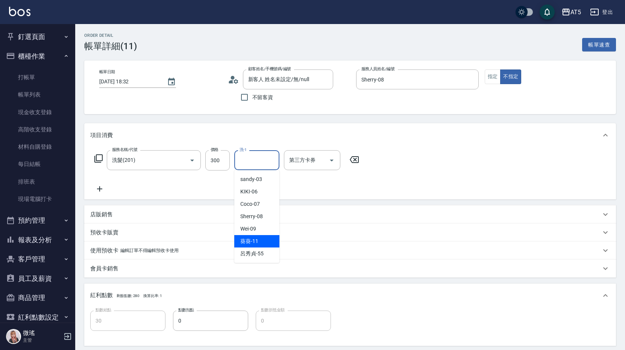
drag, startPoint x: 253, startPoint y: 240, endPoint x: 266, endPoint y: 232, distance: 15.2
click at [253, 240] on span "[PERSON_NAME] -11" at bounding box center [249, 241] width 18 height 8
type input "[PERSON_NAME]-11"
click at [308, 158] on div "服務名稱/代號 洗髮(201) 服務名稱/代號 價格 300 價格 洗-1 葵葵-11 洗-1 第三方卡券 第三方卡券" at bounding box center [349, 173] width 531 height 52
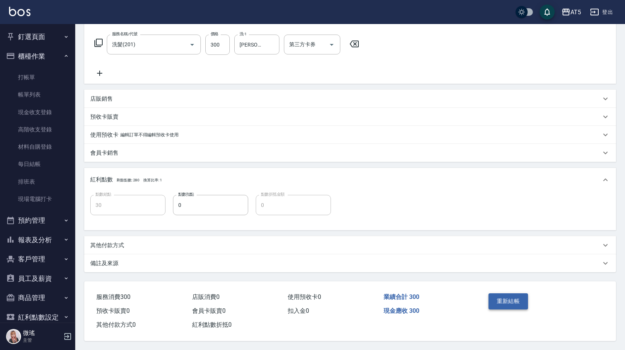
click at [308, 298] on button "重新結帳" at bounding box center [508, 301] width 40 height 16
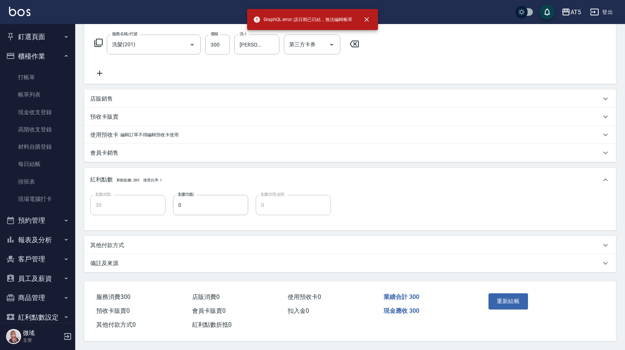
scroll to position [13, 0]
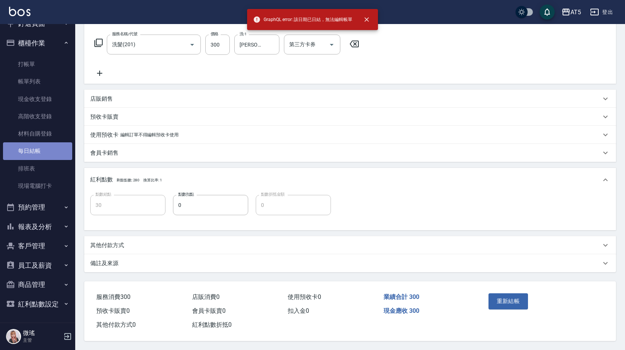
click at [45, 151] on link "每日結帳" at bounding box center [37, 150] width 69 height 17
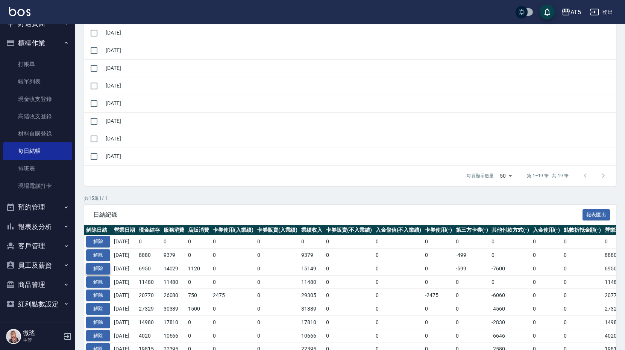
scroll to position [338, 0]
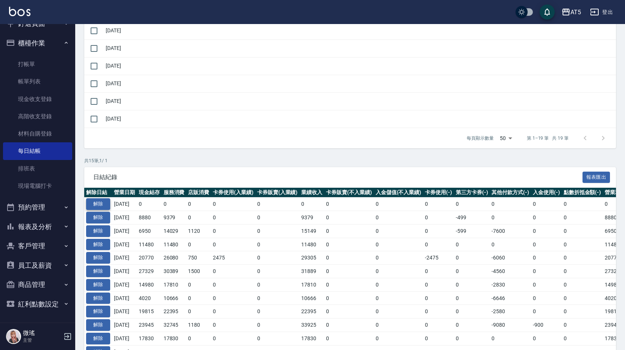
click at [104, 202] on button "解除" at bounding box center [98, 204] width 24 height 12
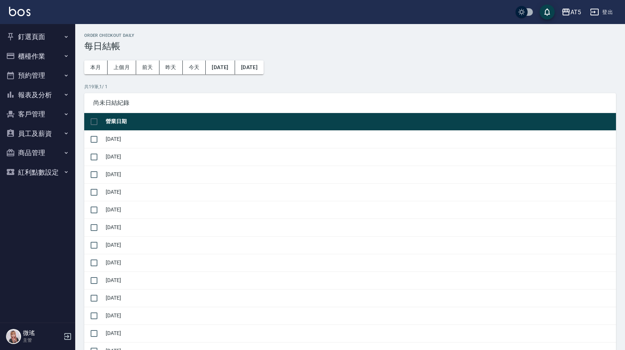
click at [29, 39] on button "釘選頁面" at bounding box center [37, 37] width 69 height 20
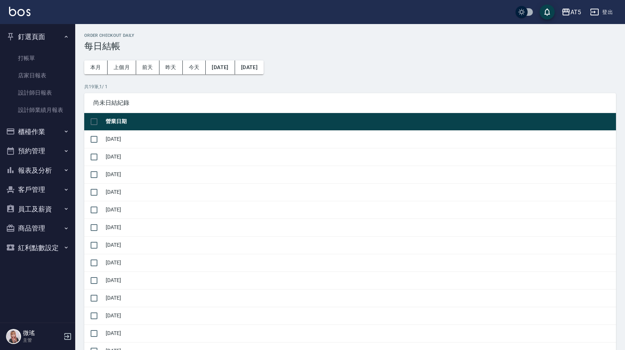
click at [36, 135] on button "櫃檯作業" at bounding box center [37, 132] width 69 height 20
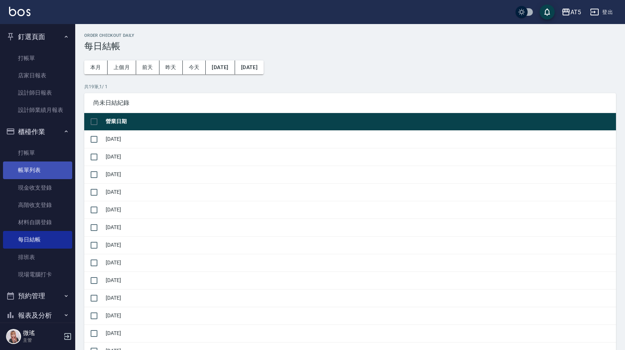
click at [38, 167] on link "帳單列表" at bounding box center [37, 170] width 69 height 17
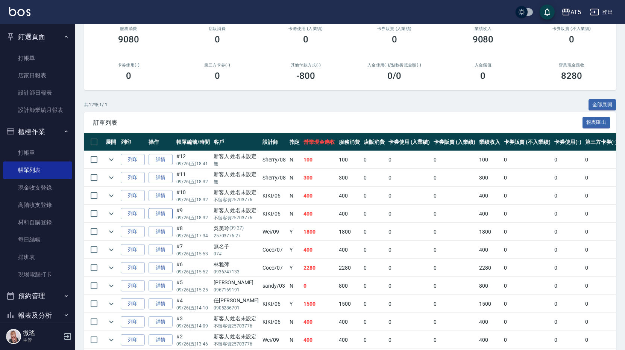
scroll to position [127, 0]
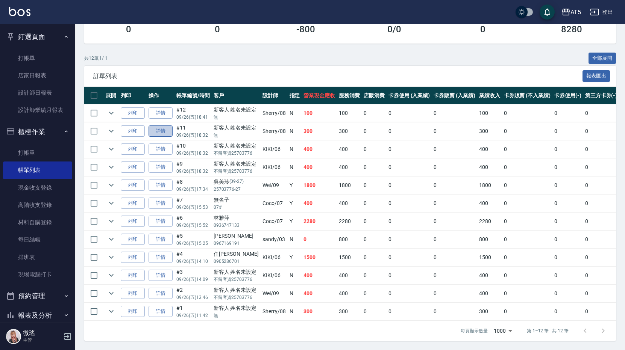
click at [157, 126] on link "詳情" at bounding box center [160, 132] width 24 height 12
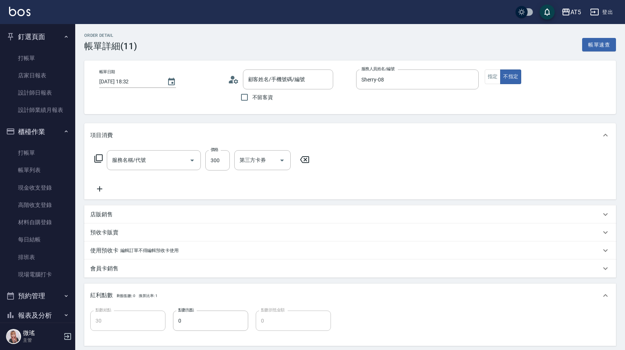
type input "[DATE] 18:32"
type input "Sherry-08"
type input "30"
type input "新客人 姓名未設定/無/null"
type input "洗髮(201)"
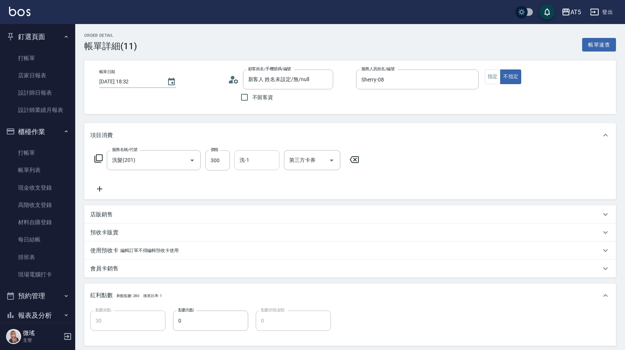
click at [258, 164] on input "洗-1" at bounding box center [256, 160] width 38 height 13
click at [247, 162] on input "洗-1" at bounding box center [256, 160] width 38 height 13
click at [265, 241] on div "[PERSON_NAME] -11" at bounding box center [256, 241] width 45 height 12
type input "[PERSON_NAME]-11"
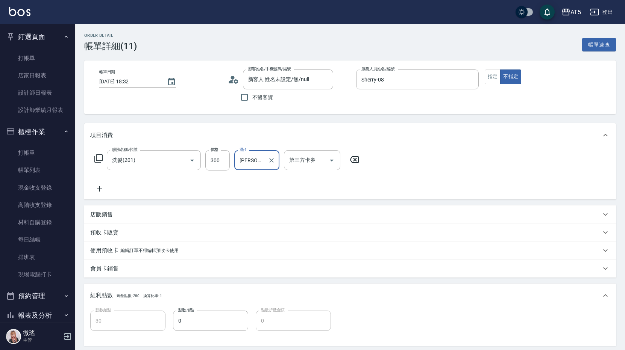
click at [428, 147] on div "項目消費" at bounding box center [349, 135] width 531 height 24
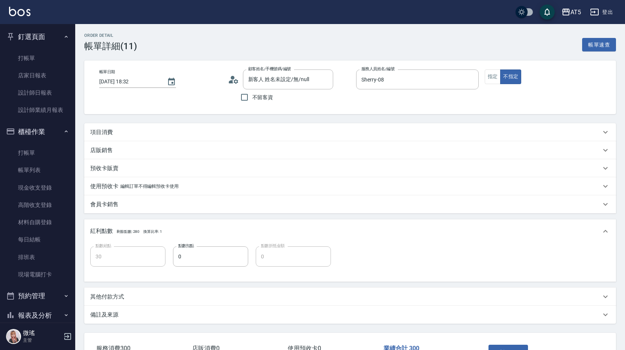
scroll to position [55, 0]
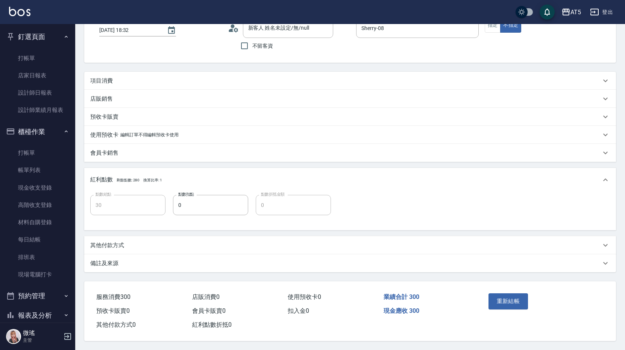
click at [514, 301] on button "重新結帳" at bounding box center [508, 301] width 40 height 16
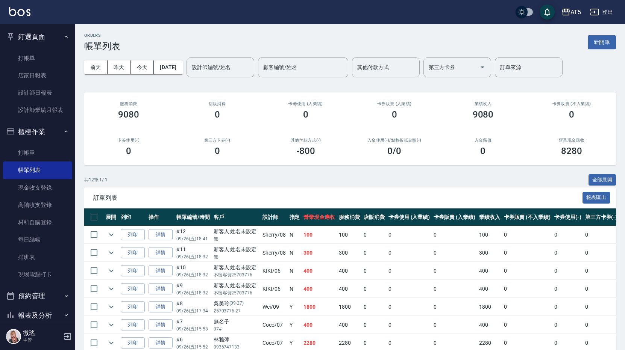
scroll to position [127, 0]
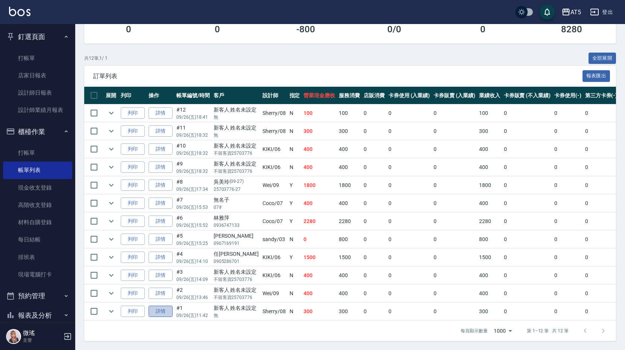
click at [154, 306] on link "詳情" at bounding box center [160, 312] width 24 height 12
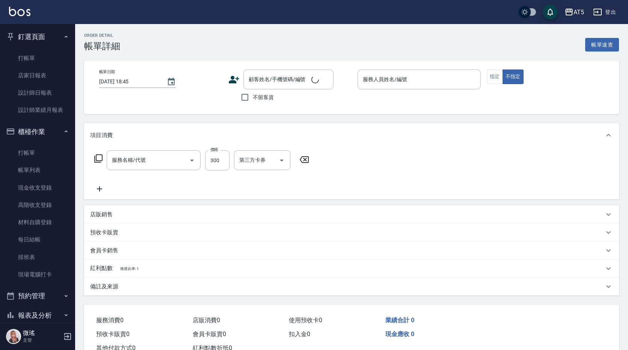
type input "2025/09/26 11:42"
type input "Sherry-08"
type input "30"
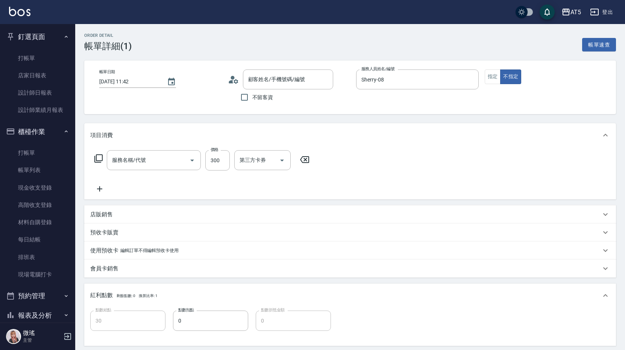
type input "新客人 姓名未設定/無/null"
type input "洗髮(201)"
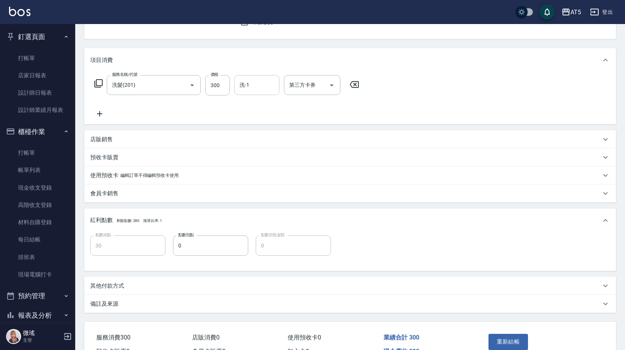
scroll to position [38, 0]
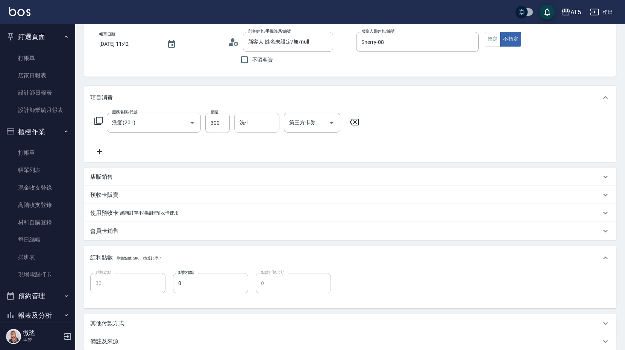
click at [244, 129] on input "洗-1" at bounding box center [256, 122] width 38 height 13
click at [268, 204] on div "[PERSON_NAME] -11" at bounding box center [256, 204] width 45 height 12
type input "[PERSON_NAME]-11"
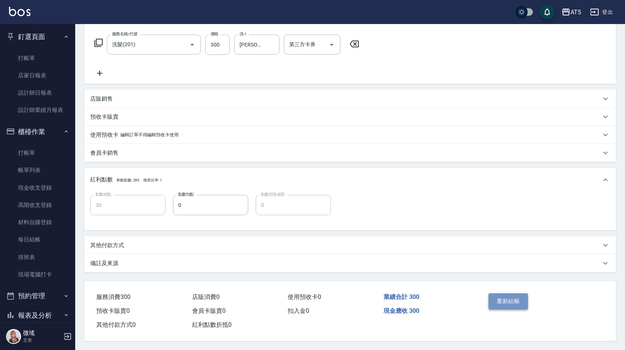
click at [498, 298] on button "重新結帳" at bounding box center [508, 301] width 40 height 16
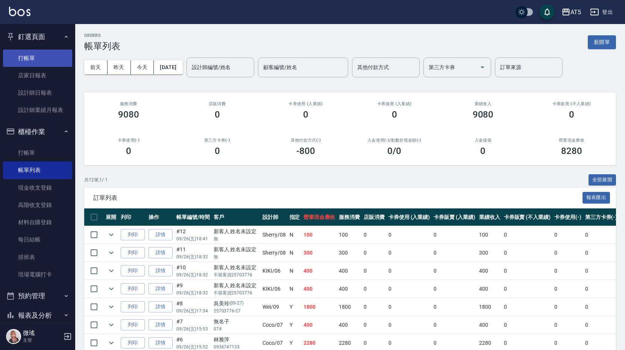
click at [43, 57] on link "打帳單" at bounding box center [37, 58] width 69 height 17
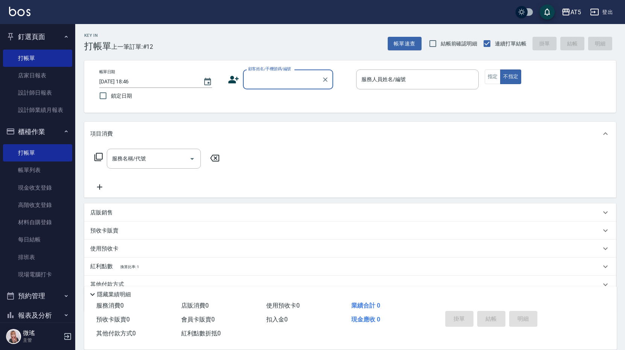
click at [281, 85] on input "顧客姓名/手機號碼/編號" at bounding box center [282, 79] width 72 height 13
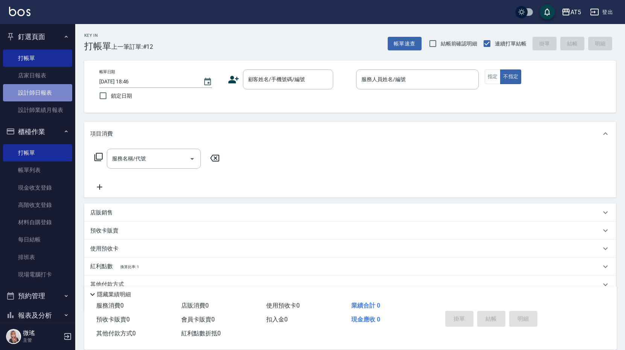
click at [55, 97] on link "設計師日報表" at bounding box center [37, 92] width 69 height 17
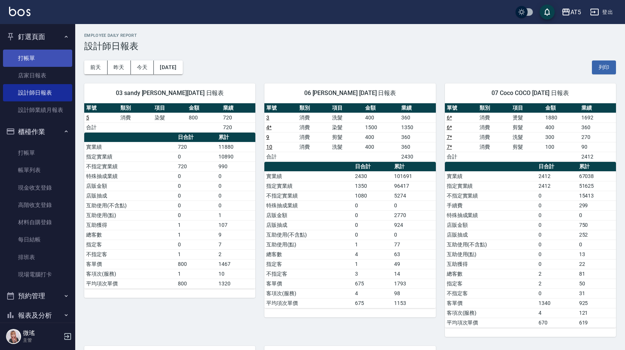
click at [48, 57] on link "打帳單" at bounding box center [37, 58] width 69 height 17
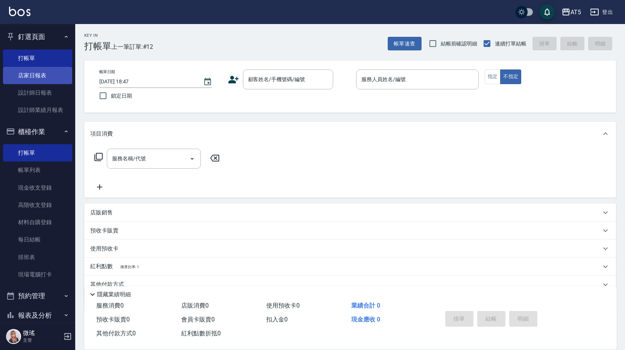
click at [41, 74] on link "店家日報表" at bounding box center [37, 75] width 69 height 17
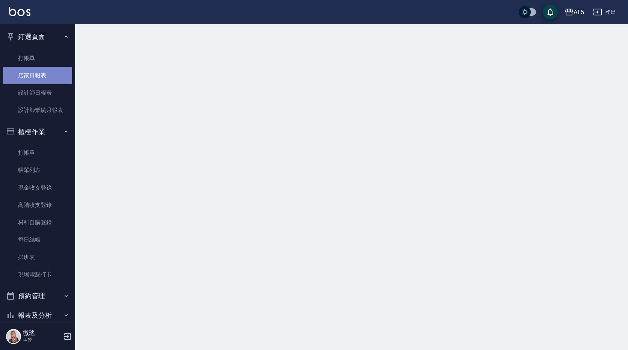
click at [41, 74] on link "店家日報表" at bounding box center [37, 75] width 69 height 17
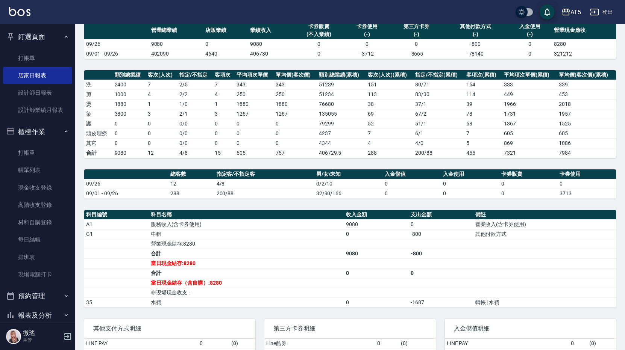
scroll to position [24, 0]
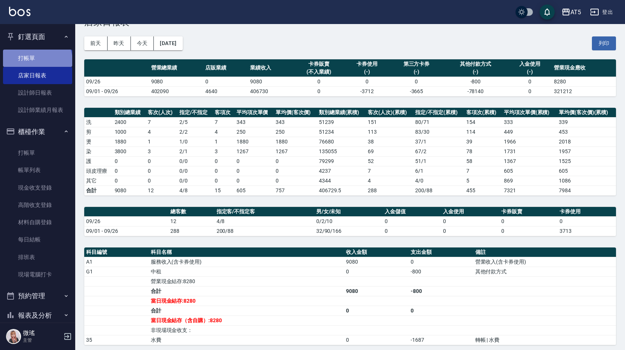
click at [36, 61] on link "打帳單" at bounding box center [37, 58] width 69 height 17
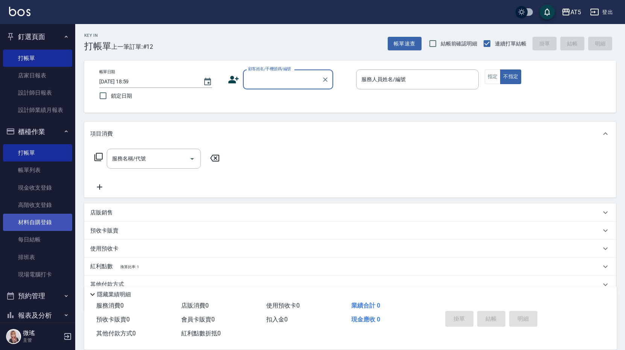
click at [50, 228] on link "材料自購登錄" at bounding box center [37, 222] width 69 height 17
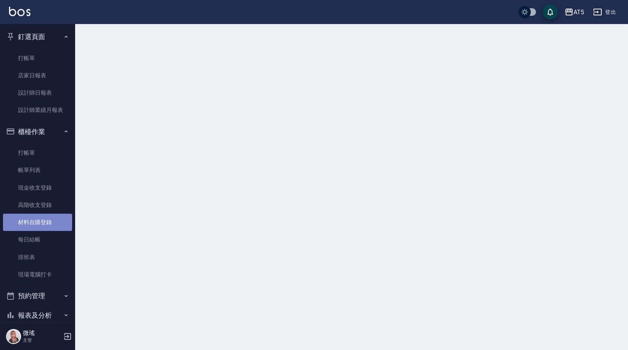
click at [51, 228] on link "材料自購登錄" at bounding box center [37, 222] width 69 height 17
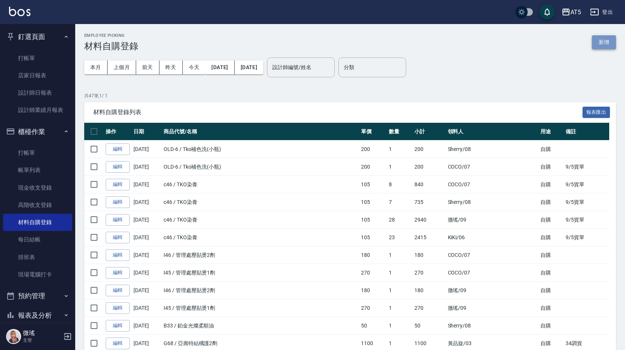
click at [609, 46] on button "新增" at bounding box center [603, 42] width 24 height 14
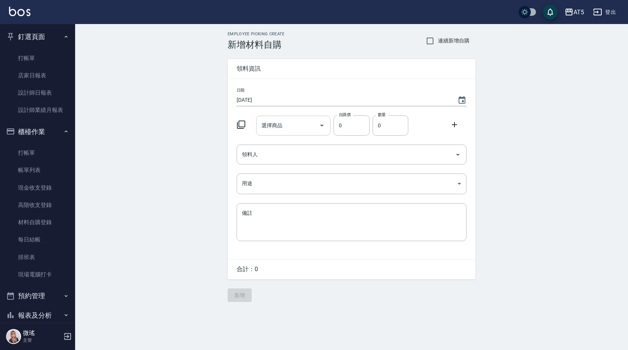
click at [293, 129] on input "選擇商品" at bounding box center [288, 125] width 57 height 13
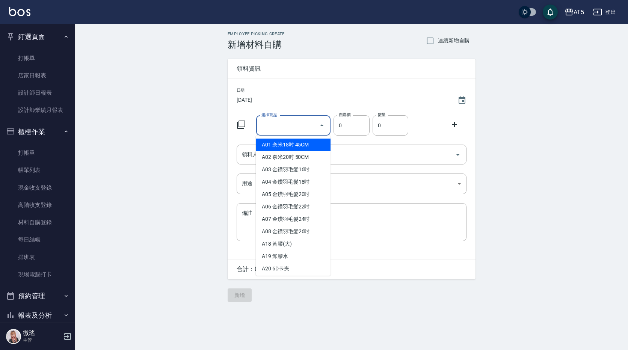
type input "ㄏ"
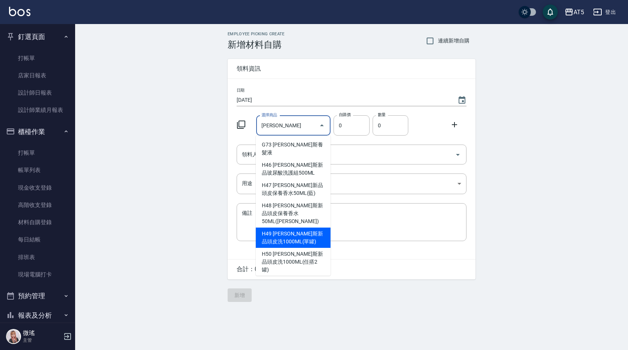
click at [277, 228] on li "H49 喬娜斯新品頭皮洗1000ML(單罐)" at bounding box center [293, 238] width 75 height 20
type input "喬娜斯新品頭皮洗1000ML(單罐)"
type input "350"
type input "1"
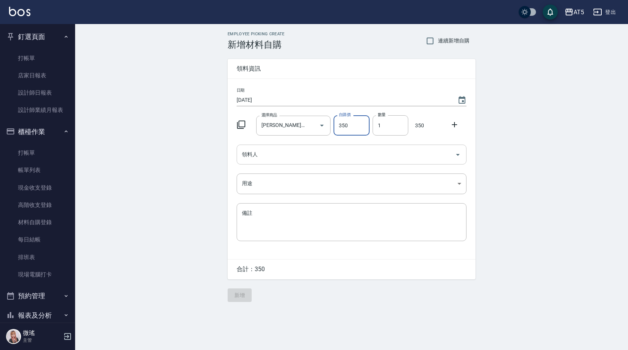
click at [295, 160] on input "領料人" at bounding box center [346, 154] width 212 height 13
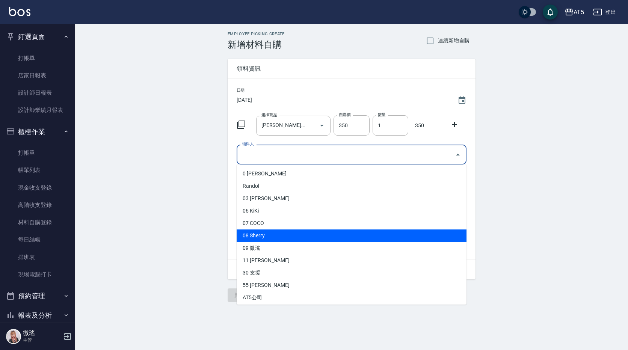
click at [271, 236] on li "08 Sherry" at bounding box center [352, 236] width 230 height 12
type input "Sherry"
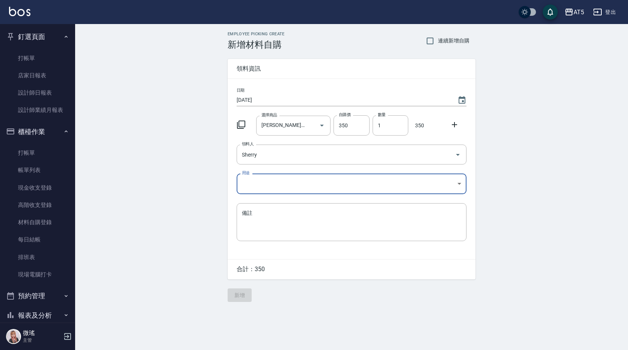
click at [259, 188] on body "AT5 登出 釘選頁面 打帳單 店家日報表 設計師日報表 設計師業績月報表 櫃檯作業 打帳單 帳單列表 現金收支登錄 高階收支登錄 材料自購登錄 每日結帳 排…" at bounding box center [314, 175] width 628 height 350
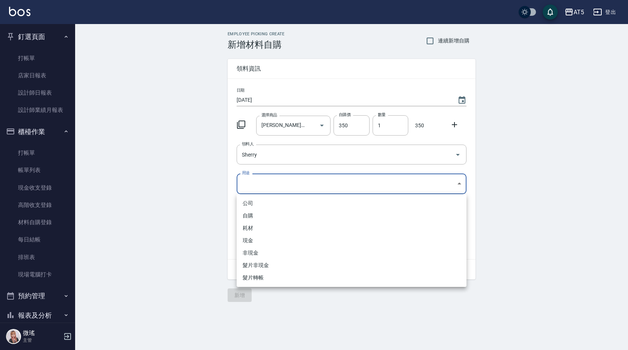
click at [254, 212] on li "自購" at bounding box center [352, 216] width 230 height 12
type input "自購"
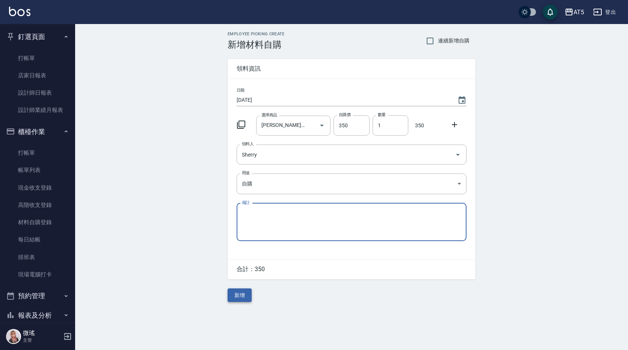
click at [241, 301] on button "新增" at bounding box center [240, 296] width 24 height 14
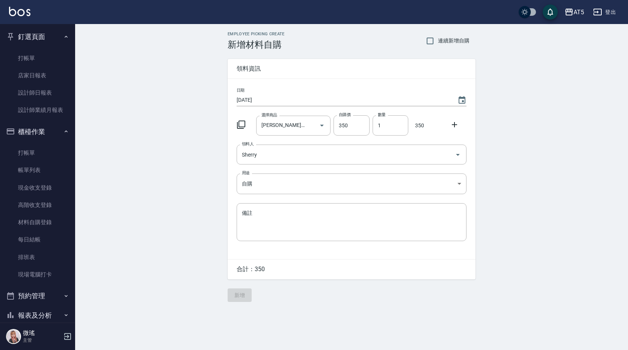
click at [241, 301] on div "Employee Picking Create 新增材料自購 連續新增自購 領料資訊 日期 2025/09/26 選擇商品 喬娜斯新品頭皮洗1000ML(單罐…" at bounding box center [351, 167] width 263 height 286
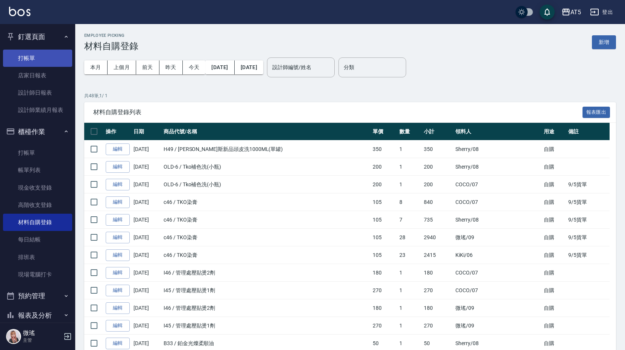
click at [14, 62] on link "打帳單" at bounding box center [37, 58] width 69 height 17
